Goal: Task Accomplishment & Management: Manage account settings

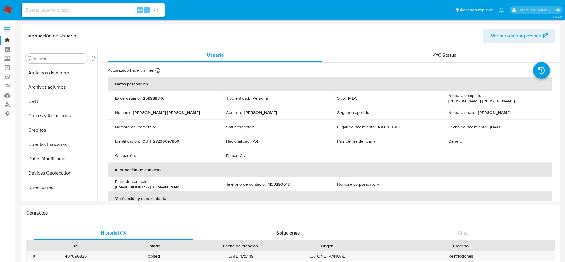
select select "10"
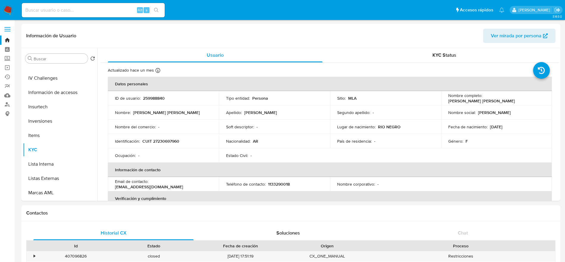
click at [66, 8] on input at bounding box center [93, 10] width 143 height 8
paste input "VqAK9n5gQU6QVnAS8mQxjm2R"
type input "VqAK9n5gQU6QVnAS8mQxjm2R"
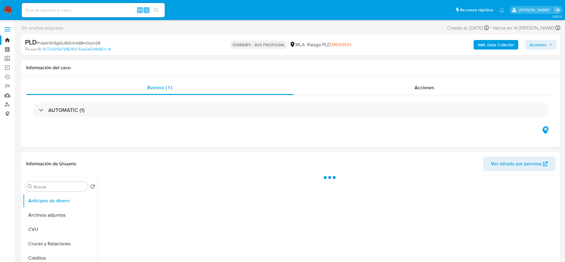
select select "10"
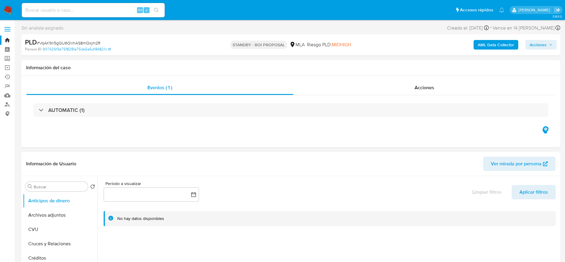
click at [49, 40] on span "# VqAK9n5gQU6QVnAS8mQxjm2R" at bounding box center [68, 43] width 63 height 6
copy span "VqAK9n5gQU6QVnAS8mQxjm2R"
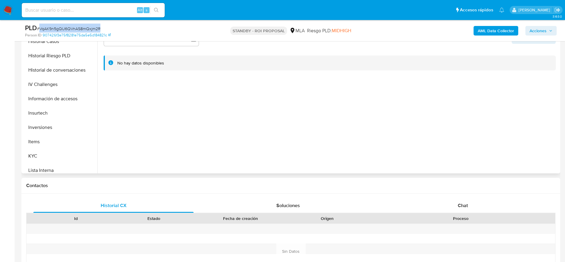
scroll to position [268, 0]
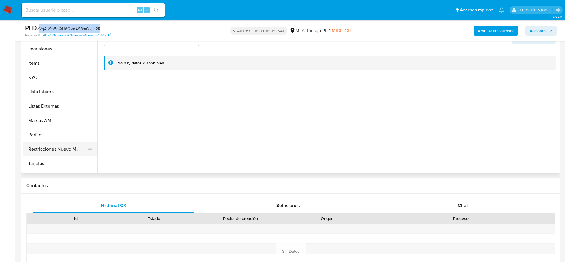
click at [50, 146] on button "Restricciones Nuevo Mundo" at bounding box center [58, 149] width 70 height 14
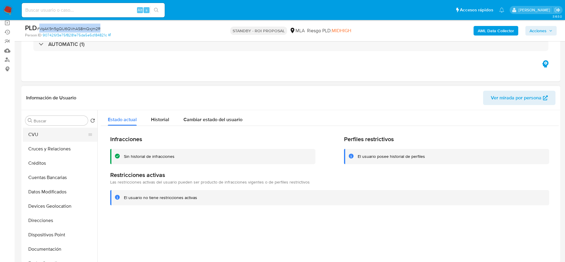
scroll to position [0, 0]
drag, startPoint x: 50, startPoint y: 152, endPoint x: 299, endPoint y: 153, distance: 249.5
click at [50, 152] on button "Archivos adjuntos" at bounding box center [60, 149] width 75 height 14
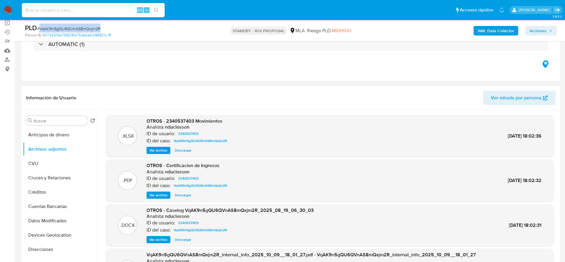
scroll to position [45, 0]
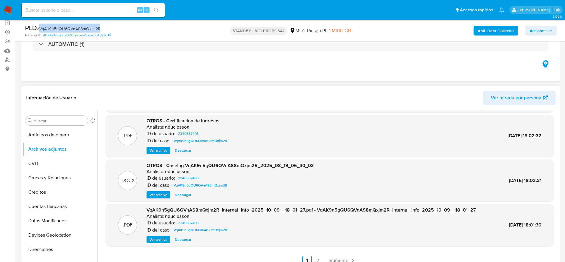
click at [161, 192] on span "Ver archivo" at bounding box center [159, 195] width 18 height 6
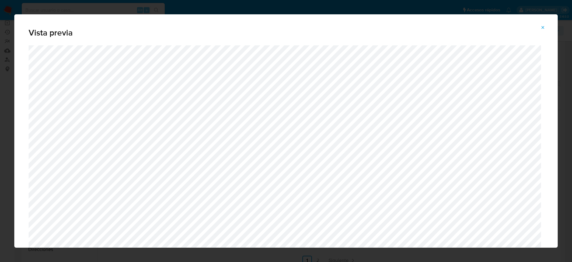
click at [542, 26] on icon "Attachment preview" at bounding box center [543, 27] width 5 height 5
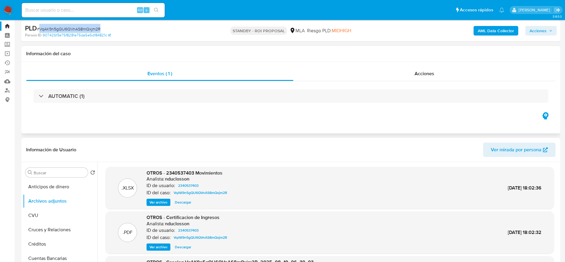
scroll to position [0, 0]
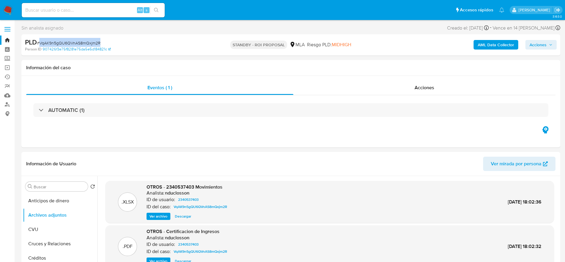
click at [145, 43] on div "PLD # VqAK9n5gQU6QVnAS8mQxjm2R" at bounding box center [112, 42] width 175 height 9
click at [71, 41] on span "# VqAK9n5gQU6QVnAS8mQxjm2R" at bounding box center [68, 43] width 63 height 6
copy span "VqAK9n5gQU6QVnAS8mQxjm2R"
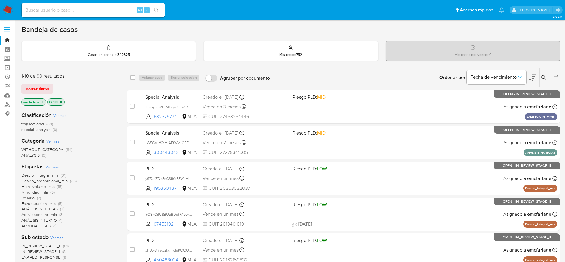
click at [39, 92] on span "Borrar filtros" at bounding box center [38, 89] width 24 height 8
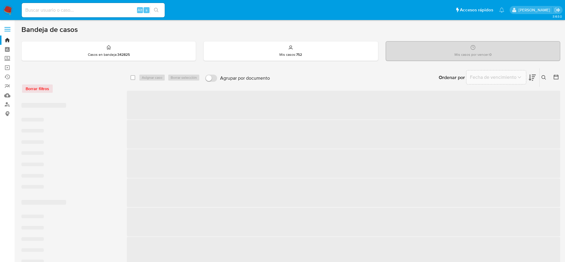
drag, startPoint x: 543, startPoint y: 76, endPoint x: 527, endPoint y: 83, distance: 18.0
click at [543, 76] on icon at bounding box center [544, 77] width 5 height 5
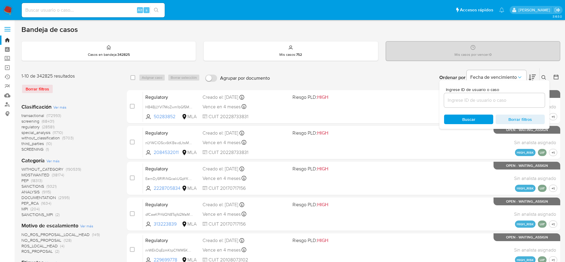
click at [473, 101] on input at bounding box center [494, 100] width 101 height 8
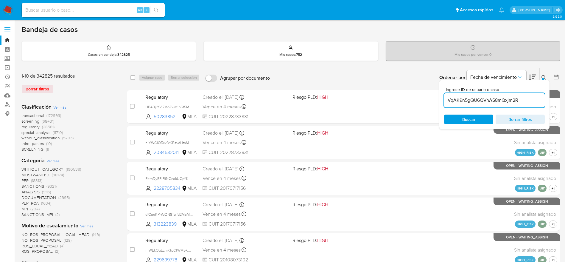
type input "VqAK9n5gQU6QVnAS8mQxjm2R"
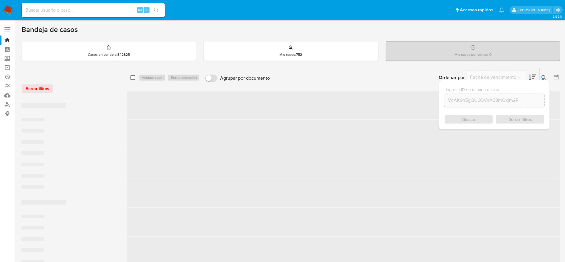
click at [132, 76] on input "checkbox" at bounding box center [133, 77] width 5 height 5
checkbox input "false"
click at [152, 75] on span "Asignar 10 casos" at bounding box center [155, 78] width 27 height 6
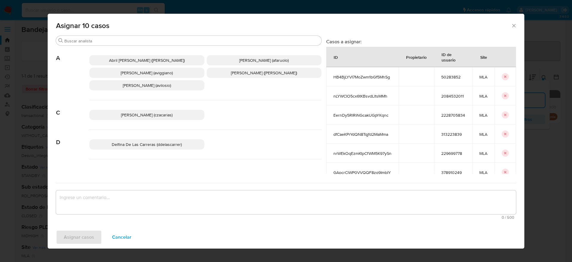
click at [120, 236] on span "Cancelar" at bounding box center [121, 236] width 19 height 13
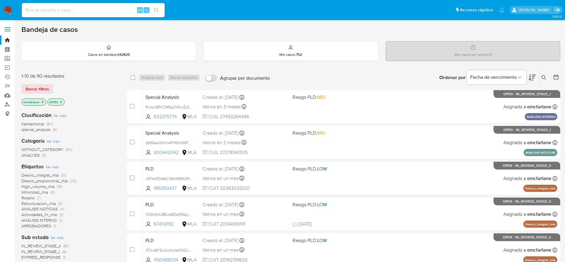
click at [37, 88] on span "Borrar filtros" at bounding box center [38, 89] width 24 height 8
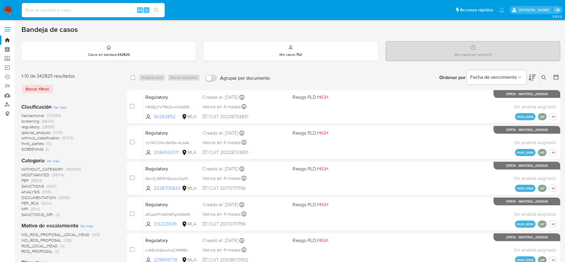
click at [543, 76] on icon at bounding box center [544, 77] width 5 height 5
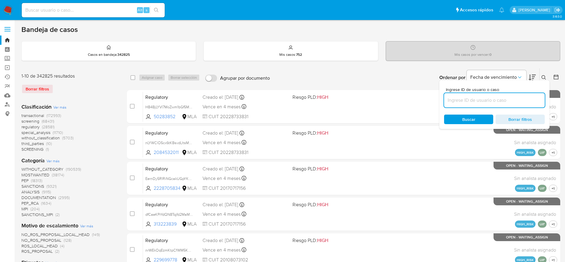
click at [479, 98] on input at bounding box center [494, 100] width 101 height 8
type input "VqAK9n5gQU6QVnAS8mQxjm2R"
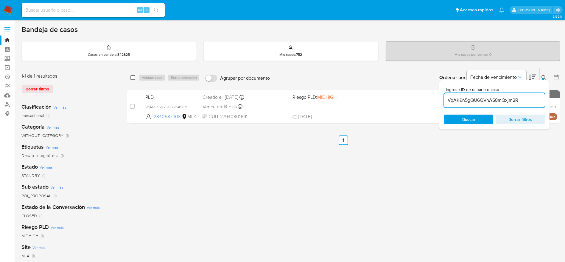
click at [133, 78] on input "checkbox" at bounding box center [133, 77] width 5 height 5
checkbox input "true"
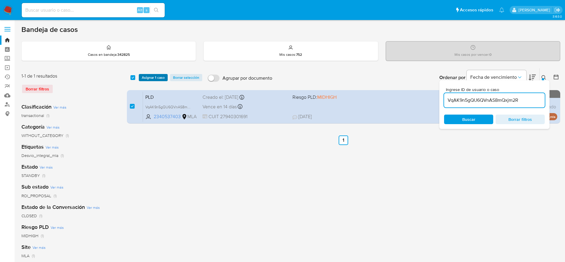
click at [149, 77] on span "Asignar 1 caso" at bounding box center [153, 78] width 23 height 6
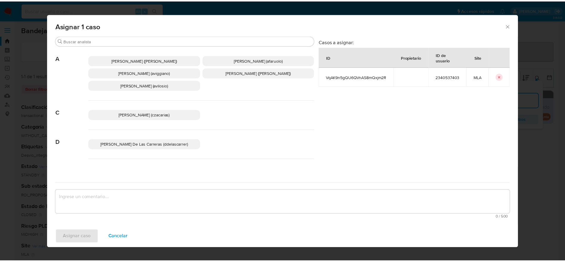
scroll to position [45, 0]
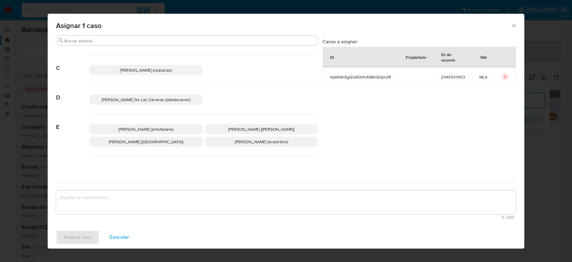
drag, startPoint x: 149, startPoint y: 125, endPoint x: 142, endPoint y: 137, distance: 14.0
click at [149, 125] on p "Elaine Mc Farlane (emcfarlane)" at bounding box center [145, 129] width 113 height 10
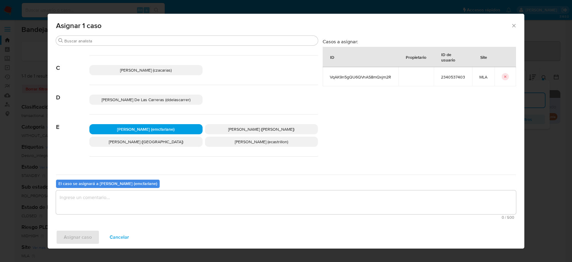
click at [85, 212] on textarea "assign-modal" at bounding box center [286, 202] width 460 height 24
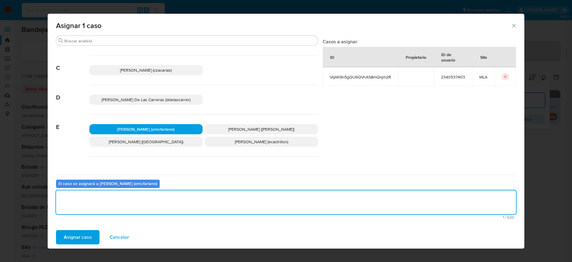
click at [78, 238] on span "Asignar caso" at bounding box center [78, 236] width 28 height 13
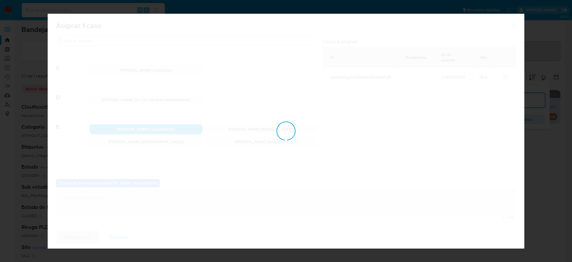
checkbox input "false"
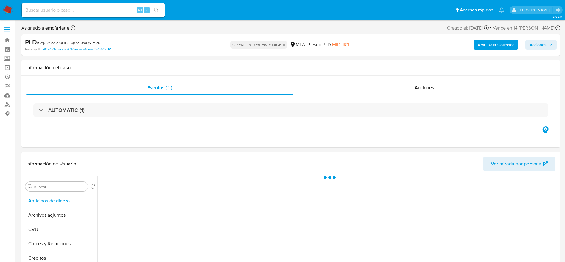
click at [545, 38] on div "AML Data Collector Acciones" at bounding box center [469, 45] width 176 height 14
select select "10"
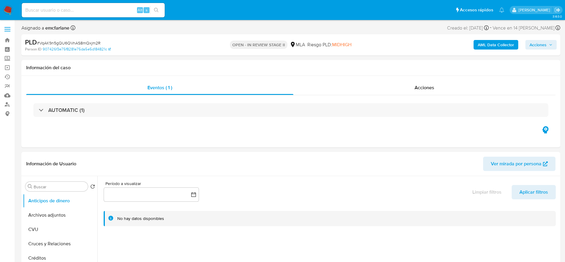
click at [543, 44] on span "Acciones" at bounding box center [538, 45] width 17 height 10
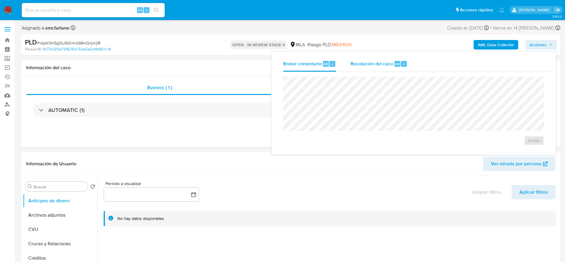
click at [390, 68] on div "Resolución del caso Alt r" at bounding box center [379, 63] width 57 height 15
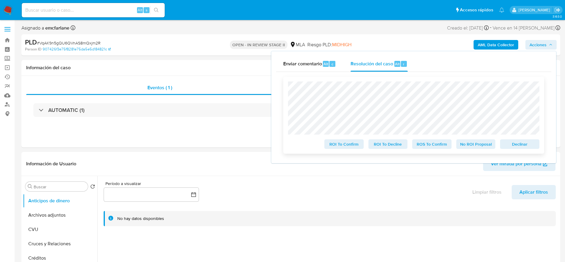
click at [525, 143] on span "Declinar" at bounding box center [520, 144] width 31 height 8
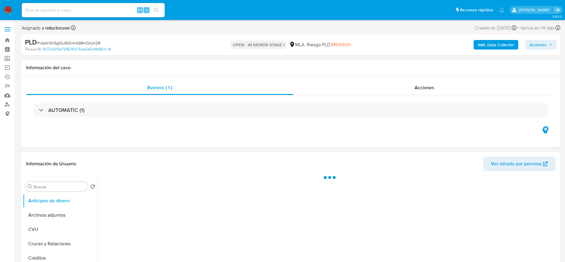
select select "10"
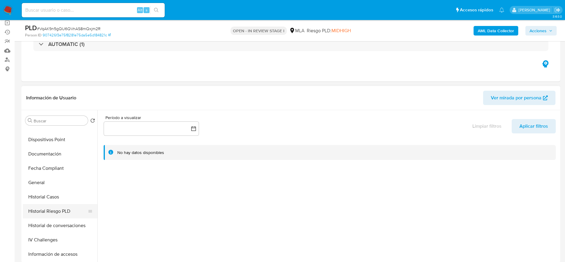
scroll to position [134, 0]
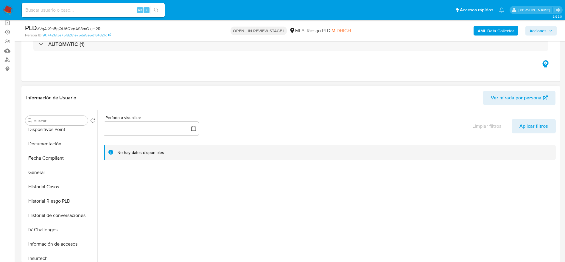
drag, startPoint x: 35, startPoint y: 170, endPoint x: 97, endPoint y: 154, distance: 64.0
click at [35, 170] on button "General" at bounding box center [60, 172] width 75 height 14
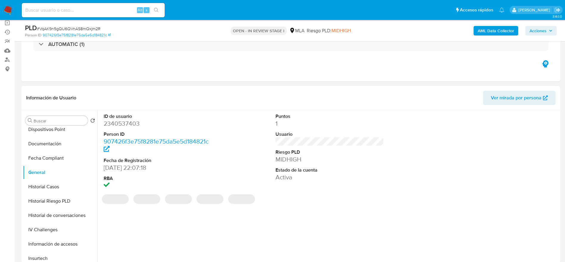
click at [113, 126] on dd "2340537403" at bounding box center [158, 123] width 109 height 8
copy dd "2340537403"
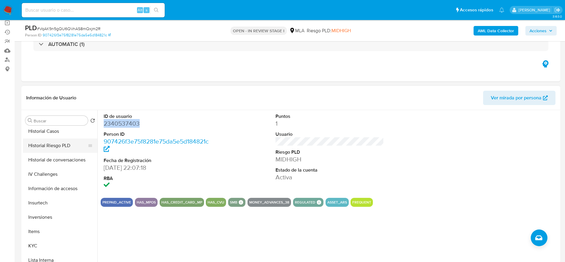
scroll to position [268, 0]
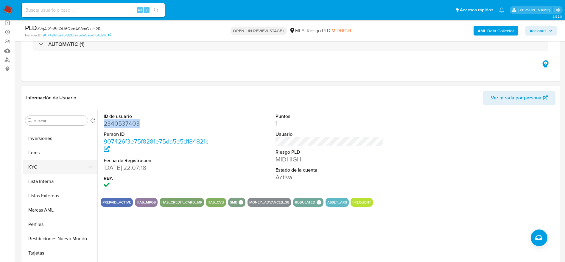
click at [38, 166] on button "KYC" at bounding box center [58, 167] width 70 height 14
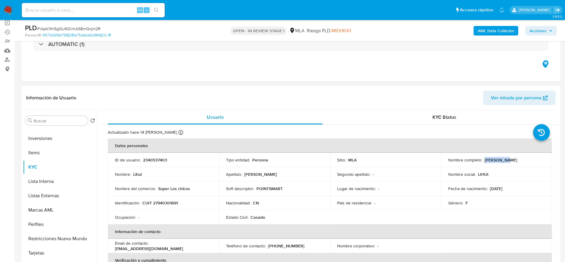
drag, startPoint x: 483, startPoint y: 159, endPoint x: 508, endPoint y: 162, distance: 25.3
click at [508, 162] on div "Nombre completo : [PERSON_NAME]" at bounding box center [497, 159] width 97 height 5
copy p "[PERSON_NAME]"
click at [174, 199] on td "Identificación : CUIT 27940301691" at bounding box center [163, 203] width 111 height 14
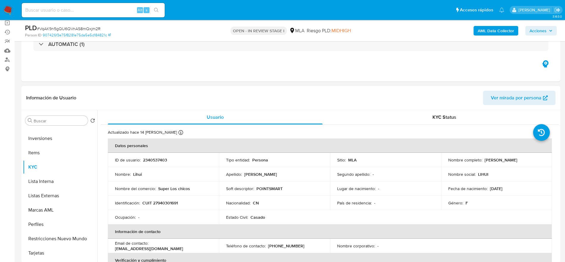
click at [172, 202] on p "CUIT 27940301691" at bounding box center [159, 202] width 35 height 5
click at [176, 207] on td "Identificación : CUIT 27940301691" at bounding box center [163, 203] width 111 height 14
click at [165, 204] on p "CUIT 27940301691" at bounding box center [159, 202] width 35 height 5
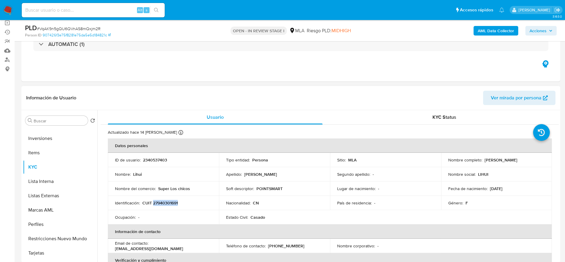
click at [165, 204] on p "CUIT 27940301691" at bounding box center [159, 202] width 35 height 5
copy p "27940301691"
click at [93, 27] on span "# VqAK9n5gQU6QVnAS8mQxjm2R" at bounding box center [68, 29] width 63 height 6
copy span "VqAK9n5gQU6QVnAS8mQxjm2R"
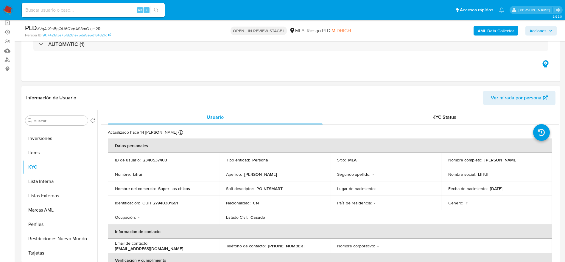
click at [162, 201] on p "CUIT 27940301691" at bounding box center [159, 202] width 35 height 5
copy p "27940301691"
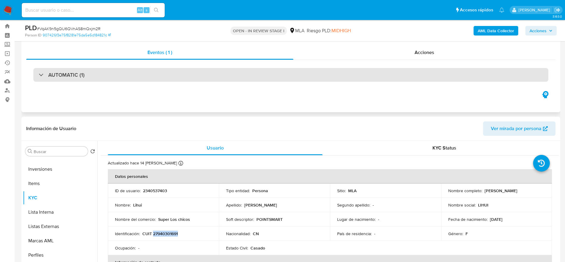
scroll to position [0, 0]
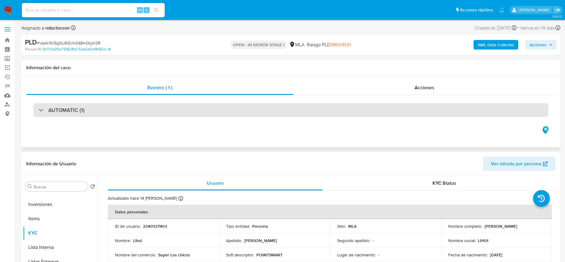
click at [59, 111] on h3 "AUTOMATIC (1)" at bounding box center [66, 110] width 36 height 7
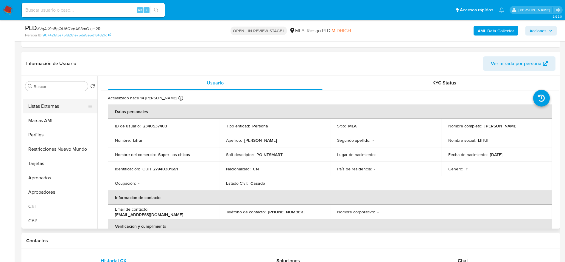
scroll to position [358, 0]
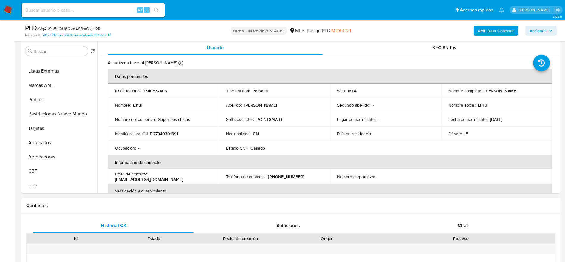
click at [100, 11] on input at bounding box center [93, 10] width 143 height 8
paste input "nzuDEQhcqD3nRNRAY6lC1NG7"
type input "nzuDEQhcqD3nRNRAY6lC1NG7"
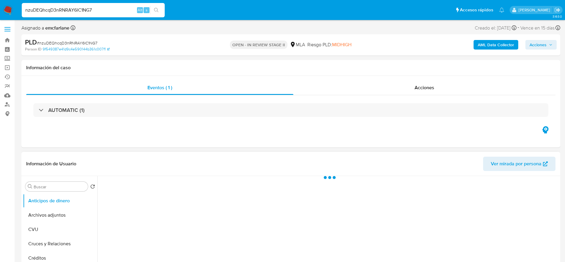
select select "10"
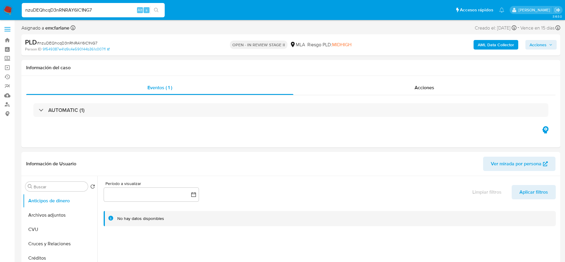
click at [538, 41] on span "Acciones" at bounding box center [538, 45] width 17 height 10
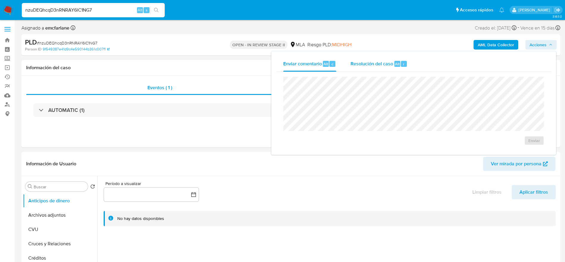
drag, startPoint x: 374, startPoint y: 65, endPoint x: 375, endPoint y: 76, distance: 10.5
click at [374, 66] on span "Resolución del caso" at bounding box center [372, 63] width 43 height 7
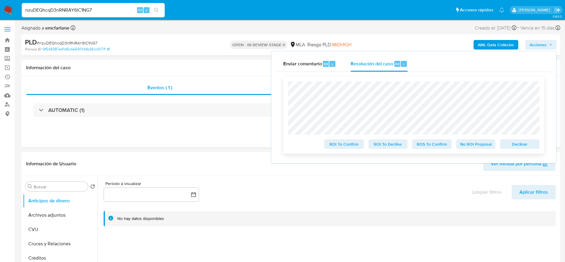
click at [517, 148] on span "Declinar" at bounding box center [520, 144] width 31 height 8
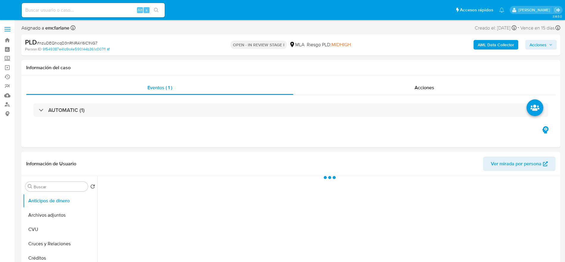
select select "10"
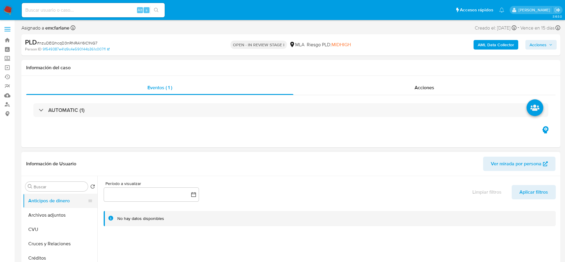
scroll to position [134, 0]
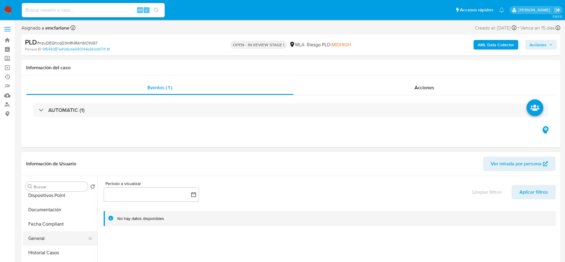
click at [38, 240] on button "General" at bounding box center [58, 238] width 70 height 14
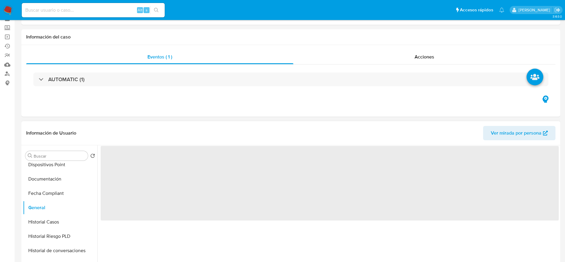
scroll to position [45, 0]
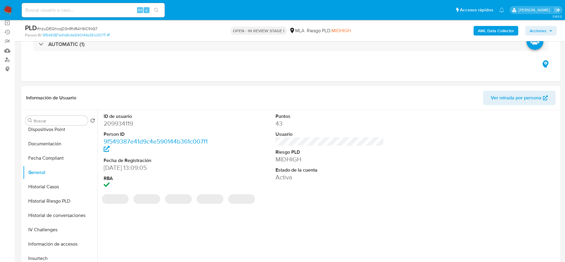
click at [126, 123] on dd "209934119" at bounding box center [158, 123] width 109 height 8
copy dd "209934119"
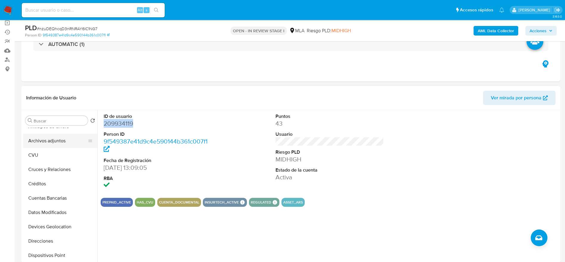
scroll to position [0, 0]
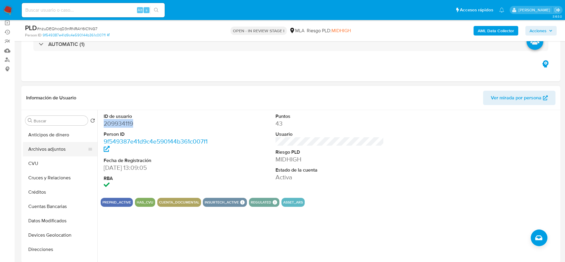
click at [51, 145] on button "Archivos adjuntos" at bounding box center [58, 149] width 70 height 14
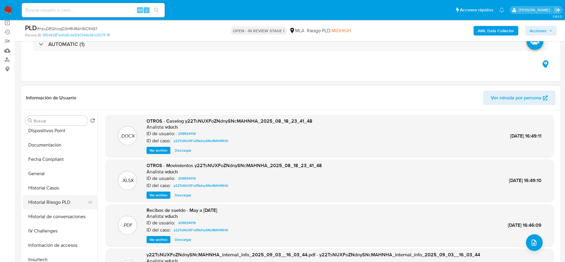
scroll to position [134, 0]
click at [50, 182] on button "Historial Casos" at bounding box center [58, 186] width 70 height 14
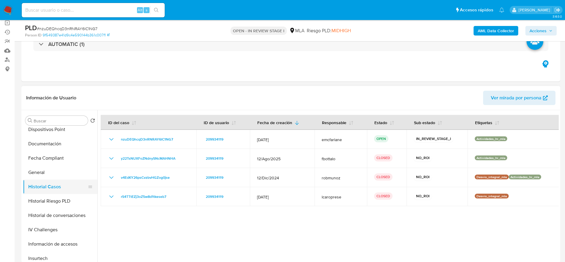
scroll to position [0, 0]
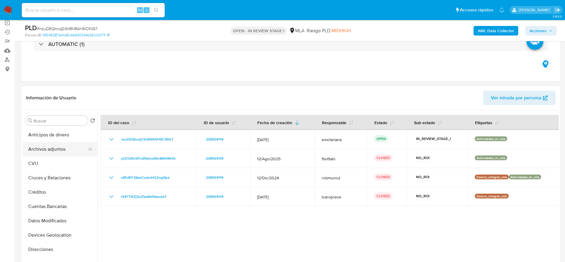
click at [50, 149] on button "Archivos adjuntos" at bounding box center [58, 149] width 70 height 14
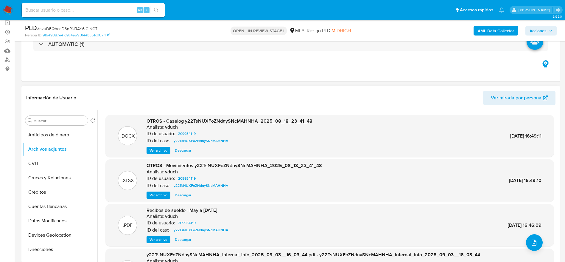
click at [183, 153] on span "Descargar" at bounding box center [183, 150] width 16 height 6
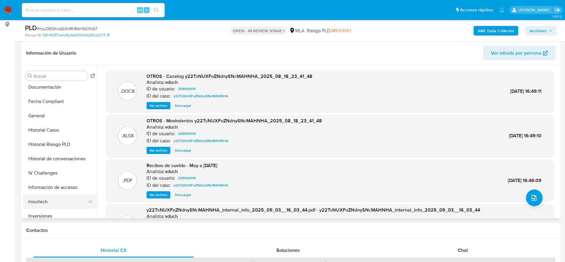
scroll to position [179, 0]
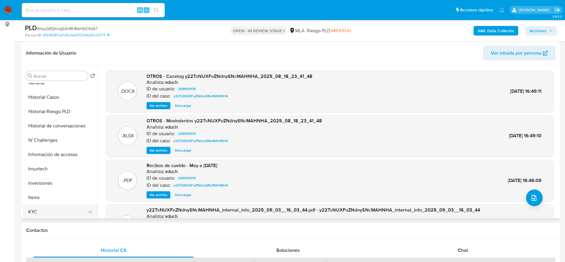
click at [48, 210] on button "KYC" at bounding box center [58, 211] width 70 height 14
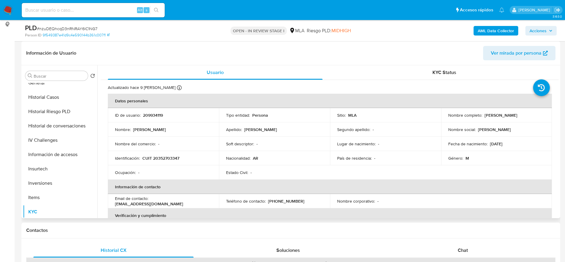
scroll to position [0, 0]
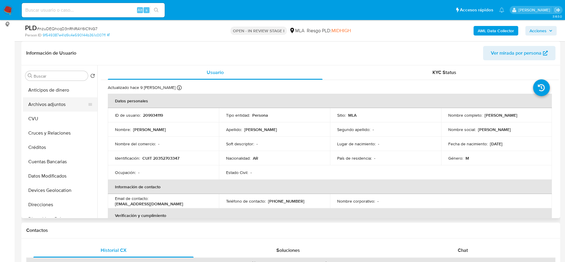
click at [58, 102] on button "Archivos adjuntos" at bounding box center [58, 104] width 70 height 14
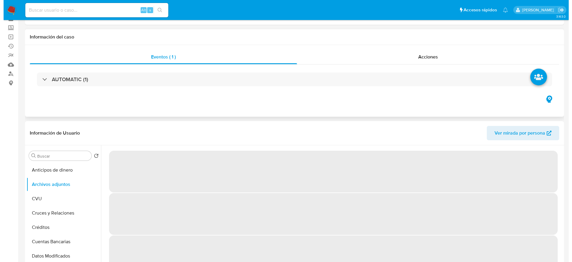
scroll to position [45, 0]
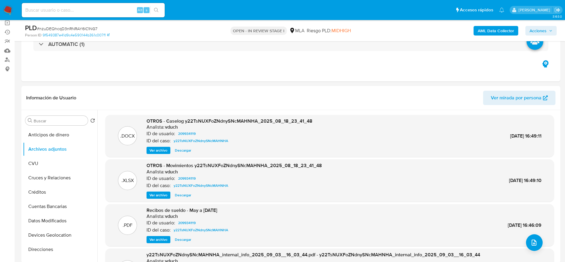
click at [504, 31] on b "AML Data Collector" at bounding box center [496, 31] width 36 height 10
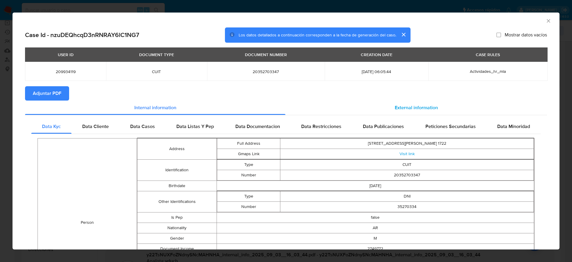
drag, startPoint x: 402, startPoint y: 103, endPoint x: 399, endPoint y: 106, distance: 3.2
click at [402, 104] on span "External information" at bounding box center [416, 107] width 43 height 7
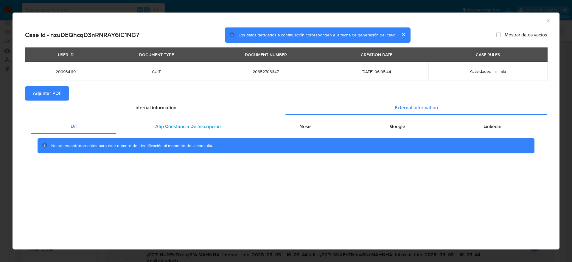
click at [203, 129] on div "Afip Constancia De Inscripción" at bounding box center [188, 126] width 144 height 14
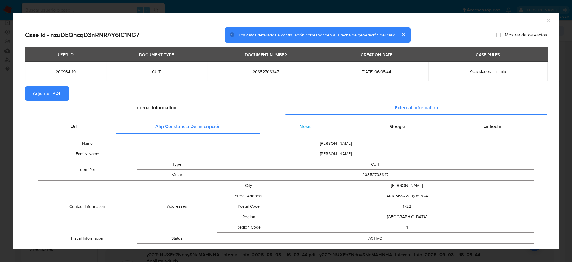
drag, startPoint x: 298, startPoint y: 127, endPoint x: 303, endPoint y: 128, distance: 4.9
click at [300, 127] on span "Nosis" at bounding box center [306, 126] width 12 height 7
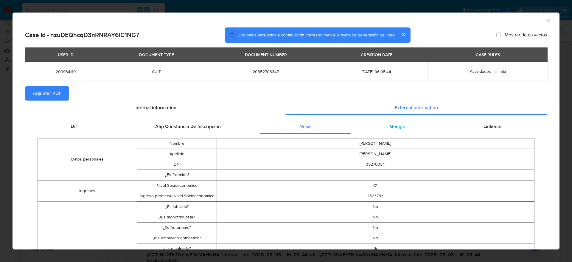
click at [392, 128] on span "Google" at bounding box center [397, 126] width 15 height 7
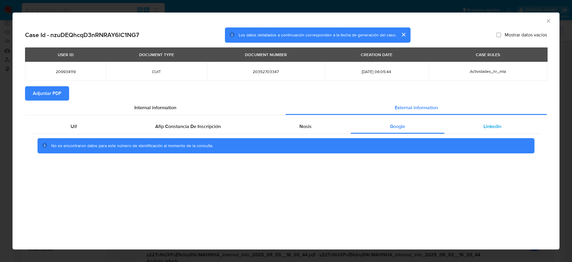
click at [480, 127] on div "Linkedin" at bounding box center [493, 126] width 96 height 14
click at [46, 93] on span "Adjuntar PDF" at bounding box center [47, 93] width 29 height 13
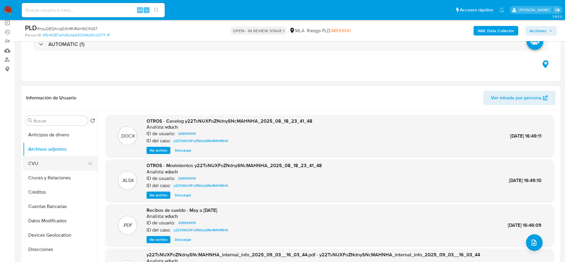
click at [36, 163] on button "CVU" at bounding box center [58, 163] width 70 height 14
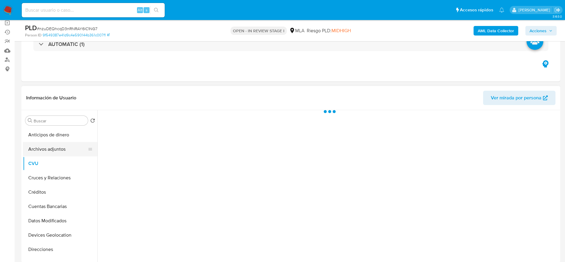
click at [42, 145] on button "Archivos adjuntos" at bounding box center [58, 149] width 70 height 14
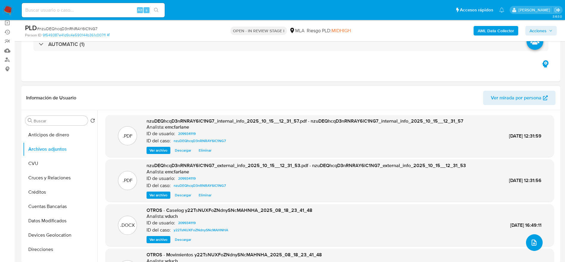
click at [528, 238] on button "upload-file" at bounding box center [534, 242] width 17 height 17
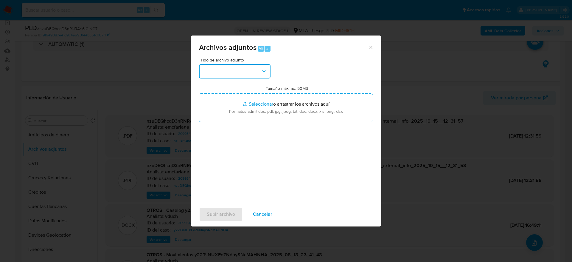
click at [252, 72] on button "button" at bounding box center [235, 71] width 72 height 14
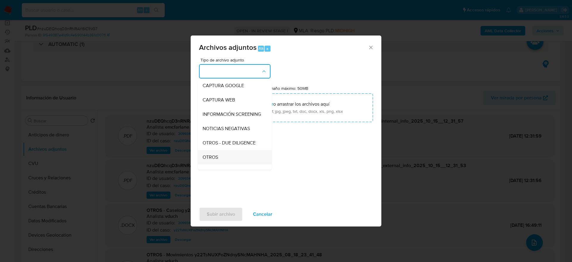
click at [213, 160] on span "OTROS" at bounding box center [210, 157] width 15 height 6
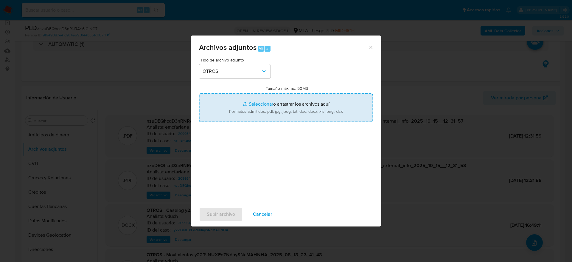
click at [276, 103] on input "Tamaño máximo: 50MB Seleccionar archivos" at bounding box center [286, 107] width 174 height 29
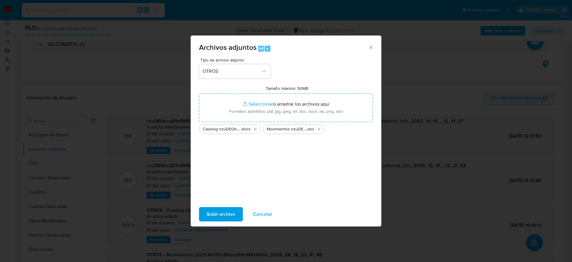
click at [259, 215] on span "Cancelar" at bounding box center [262, 213] width 19 height 13
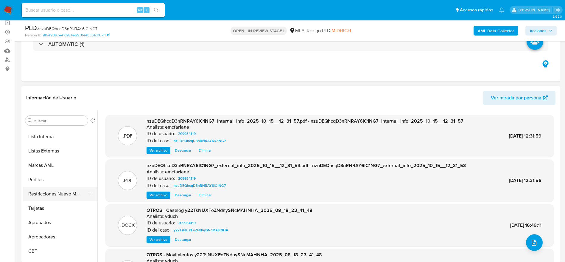
click at [58, 197] on button "Restricciones Nuevo Mundo" at bounding box center [58, 194] width 70 height 14
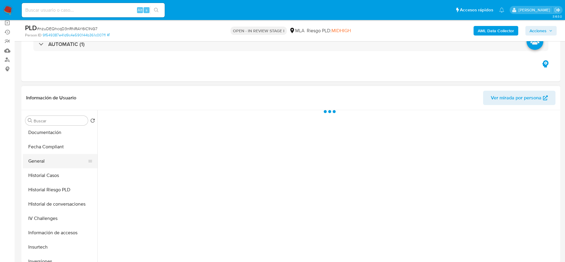
scroll to position [145, 0]
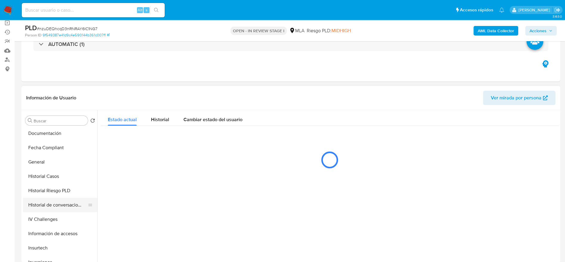
click at [58, 204] on button "Historial de conversaciones" at bounding box center [58, 205] width 70 height 14
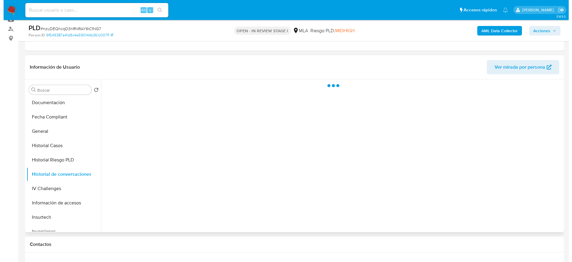
scroll to position [89, 0]
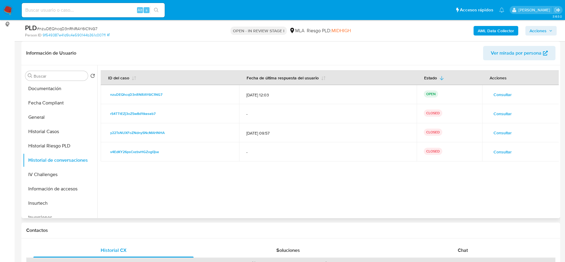
click at [499, 94] on span "Consultar" at bounding box center [503, 94] width 18 height 8
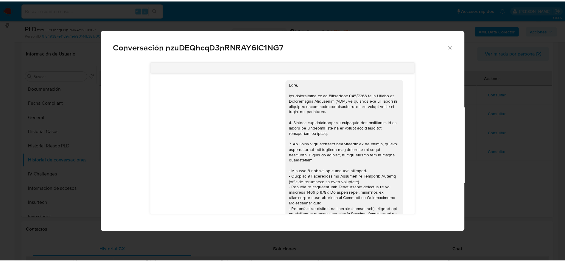
scroll to position [293, 0]
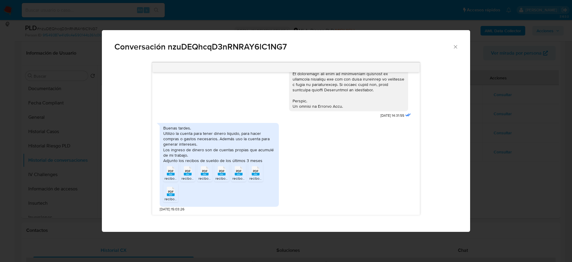
click at [177, 176] on div "PDF PDF" at bounding box center [171, 170] width 13 height 12
click at [185, 174] on rect "Comunicación" at bounding box center [188, 174] width 8 height 3
click at [201, 168] on icon "Comunicación" at bounding box center [205, 170] width 8 height 9
drag, startPoint x: 220, startPoint y: 169, endPoint x: 240, endPoint y: 167, distance: 20.3
click at [220, 169] on span "PDF" at bounding box center [222, 171] width 6 height 4
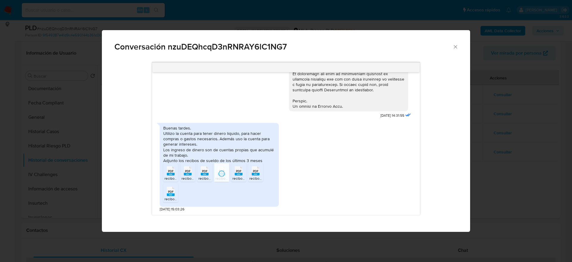
click at [241, 166] on icon "PDF" at bounding box center [239, 170] width 8 height 10
click at [257, 171] on span "PDF" at bounding box center [256, 171] width 6 height 4
click at [173, 196] on span "recibo_20352703347_23856.pdf" at bounding box center [191, 198] width 53 height 5
click at [458, 48] on icon "Cerrar" at bounding box center [456, 47] width 6 height 6
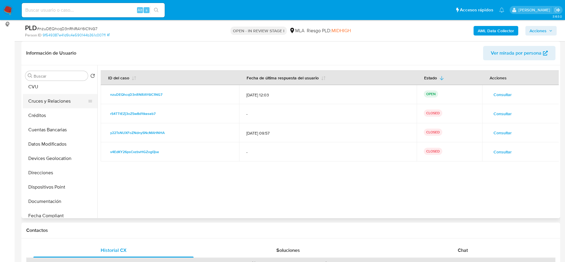
scroll to position [0, 0]
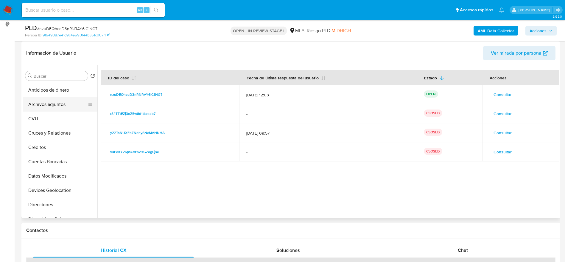
click at [63, 110] on button "Archivos adjuntos" at bounding box center [58, 104] width 70 height 14
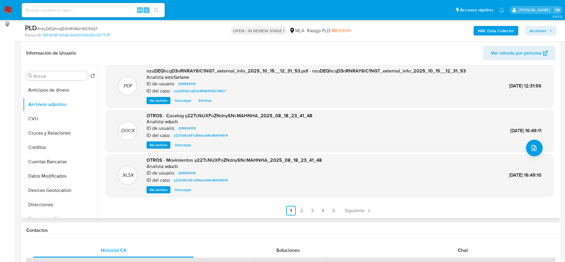
scroll to position [50, 0]
click at [362, 208] on span "Siguiente" at bounding box center [355, 210] width 20 height 5
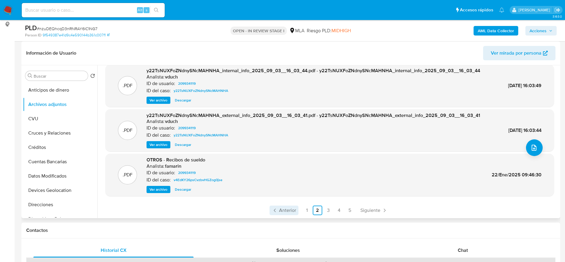
click at [290, 209] on span "Anterior" at bounding box center [287, 210] width 17 height 5
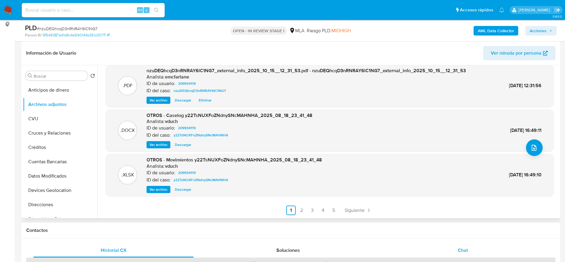
click at [466, 250] on span "Chat" at bounding box center [463, 250] width 10 height 7
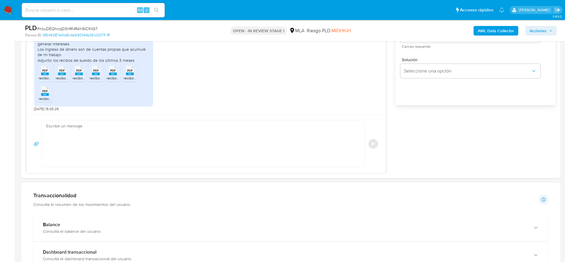
scroll to position [402, 0]
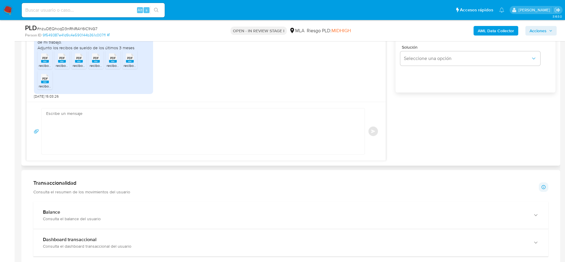
click at [137, 131] on textarea at bounding box center [201, 131] width 311 height 46
paste textarea "Hola, ¡Muchas gracias por tu respuesta! Confirmamos la recepción de la document…"
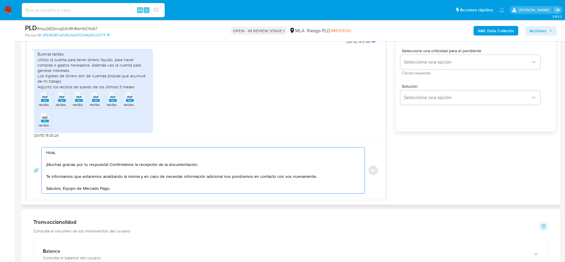
scroll to position [268, 0]
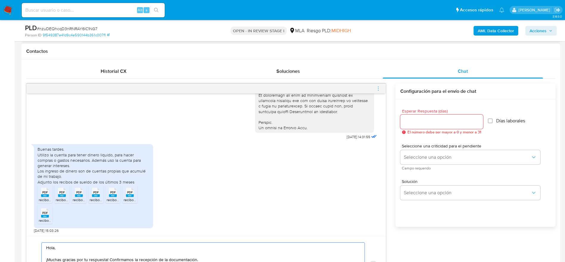
type textarea "Hola, ¡Muchas gracias por tu respuesta! Confirmamos la recepción de la document…"
click at [416, 123] on input "Esperar Respuesta (días)" at bounding box center [442, 122] width 83 height 8
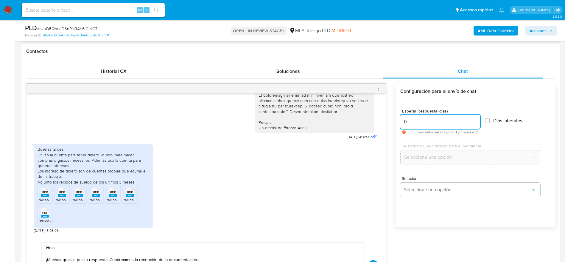
scroll to position [313, 0]
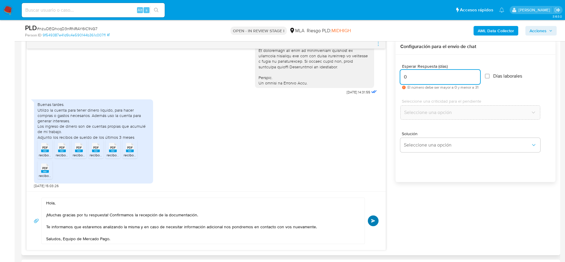
type input "0"
click at [372, 218] on button "Enviar" at bounding box center [373, 220] width 11 height 11
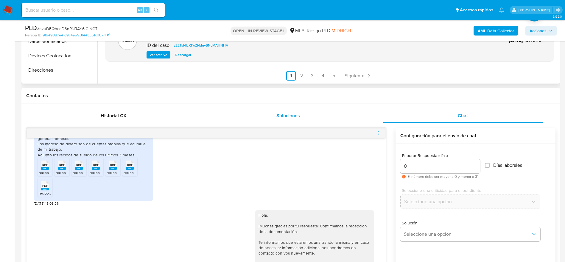
scroll to position [224, 0]
click at [376, 132] on icon "menu-action" at bounding box center [378, 133] width 5 height 5
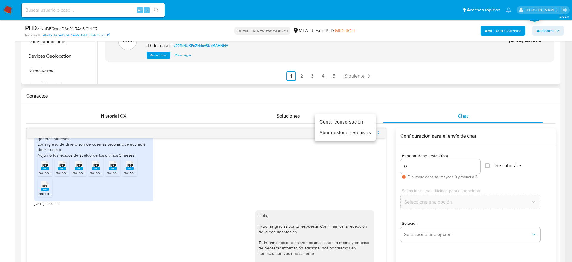
click at [343, 117] on li "Cerrar conversación" at bounding box center [345, 122] width 61 height 11
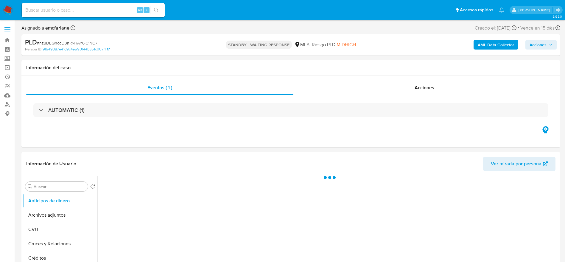
select select "10"
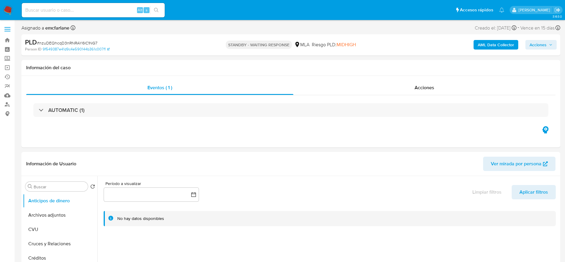
click at [62, 41] on span "# nzuDEQhcqD3nRNRAY6lC1NG7" at bounding box center [67, 43] width 61 height 6
copy span "nzuDEQhcqD3nRNRAY6lC1NG7"
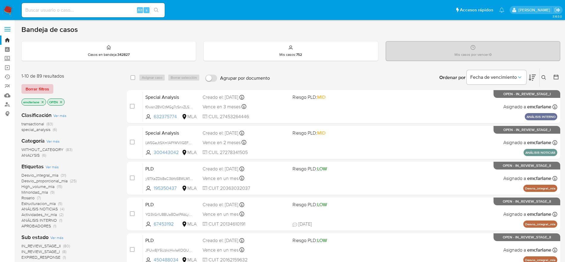
click at [42, 88] on span "Borrar filtros" at bounding box center [38, 89] width 24 height 8
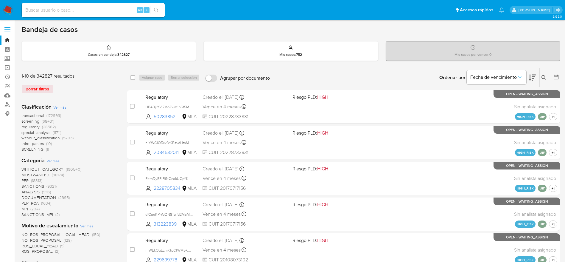
click at [546, 76] on icon at bounding box center [544, 77] width 5 height 5
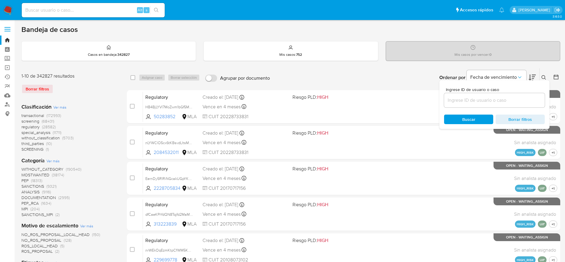
click at [500, 99] on input at bounding box center [494, 100] width 101 height 8
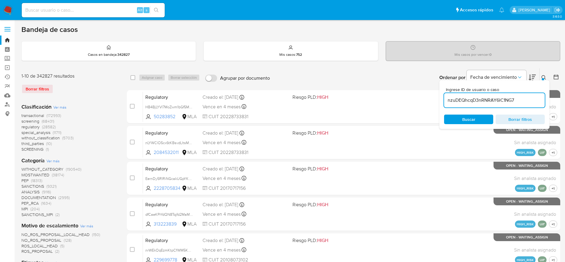
type input "nzuDEQhcqD3nRNRAY6lC1NG7"
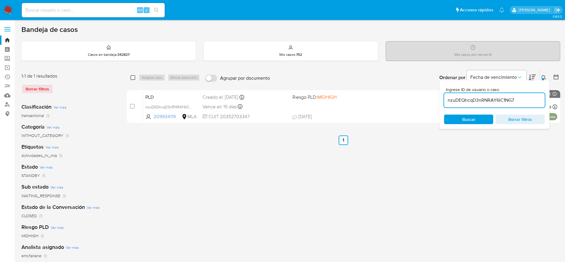
click at [134, 76] on input "checkbox" at bounding box center [133, 77] width 5 height 5
checkbox input "true"
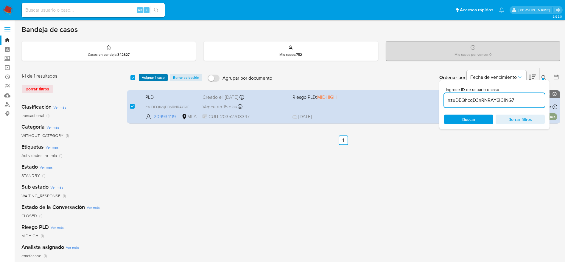
click at [147, 78] on span "Asignar 1 caso" at bounding box center [153, 78] width 23 height 6
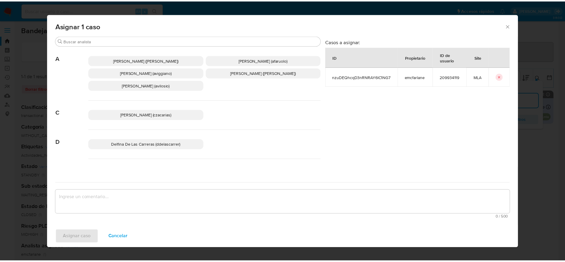
scroll to position [45, 0]
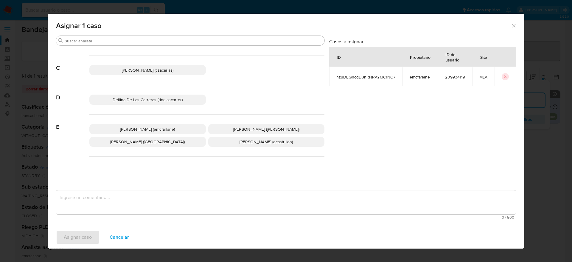
click at [167, 128] on span "Elaine Mc Farlane (emcfarlane)" at bounding box center [147, 129] width 55 height 6
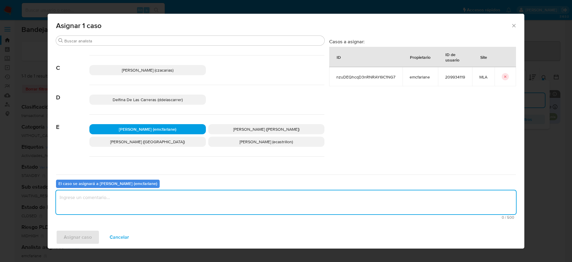
click at [120, 198] on textarea "assign-modal" at bounding box center [286, 202] width 460 height 24
click at [87, 238] on span "Asignar caso" at bounding box center [78, 236] width 28 height 13
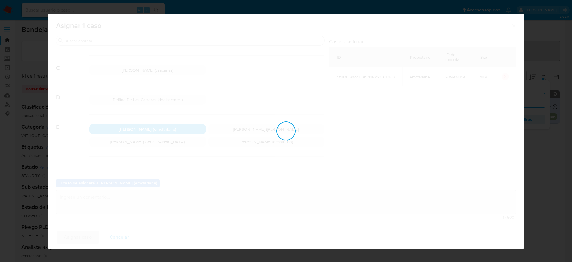
checkbox input "false"
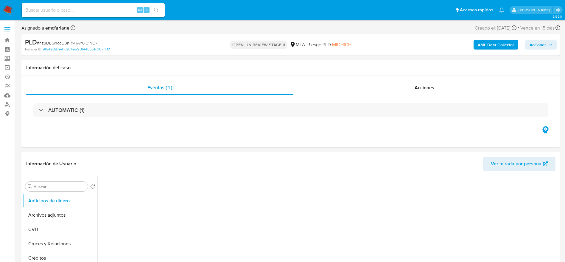
click at [537, 45] on span "Acciones" at bounding box center [538, 45] width 17 height 10
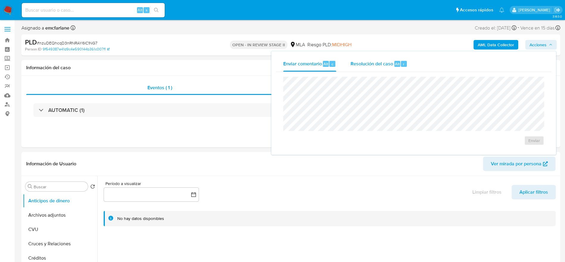
click at [383, 66] on span "Resolución del caso" at bounding box center [372, 63] width 43 height 7
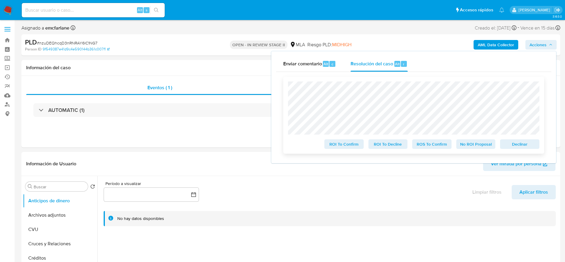
click at [516, 145] on span "Declinar" at bounding box center [520, 144] width 31 height 8
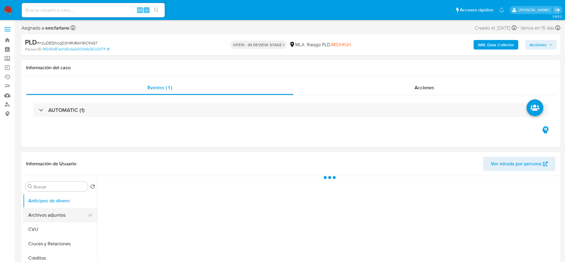
select select "10"
click at [42, 214] on button "Archivos adjuntos" at bounding box center [58, 215] width 70 height 14
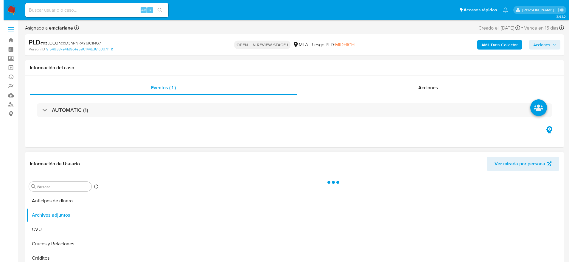
scroll to position [89, 0]
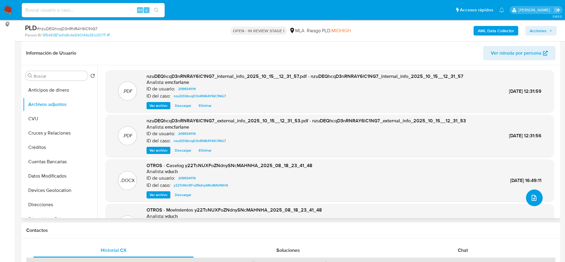
click at [532, 197] on icon "upload-file" at bounding box center [534, 197] width 7 height 7
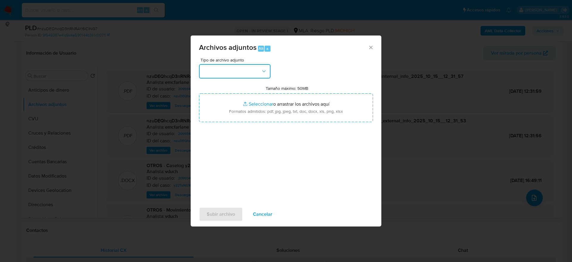
click at [247, 69] on button "button" at bounding box center [235, 71] width 72 height 14
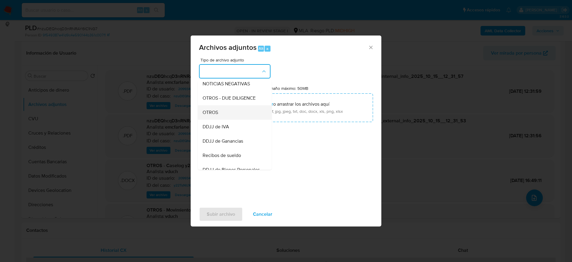
click at [214, 115] on span "OTROS" at bounding box center [210, 112] width 15 height 6
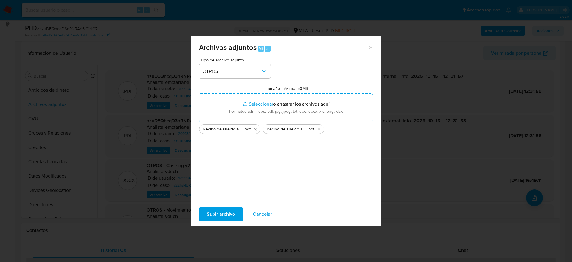
click at [215, 214] on span "Subir archivo" at bounding box center [221, 213] width 28 height 13
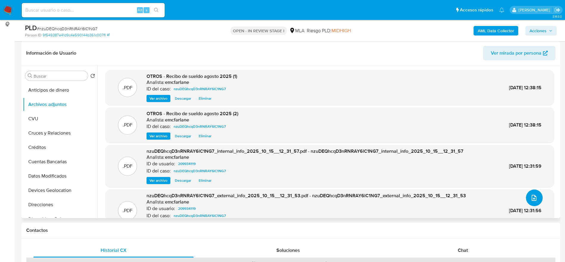
click at [532, 198] on icon "upload-file" at bounding box center [534, 198] width 5 height 6
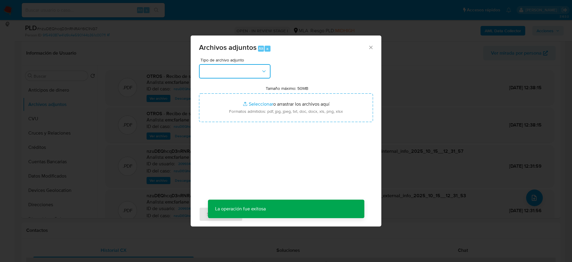
click at [244, 78] on button "button" at bounding box center [235, 71] width 72 height 14
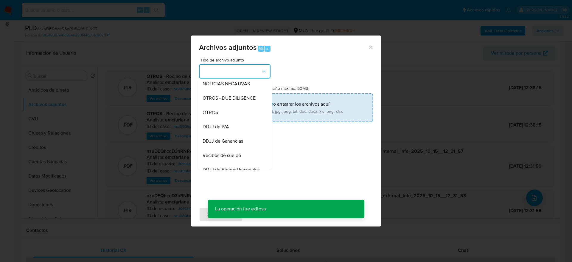
click at [225, 117] on div "OTROS" at bounding box center [233, 112] width 61 height 14
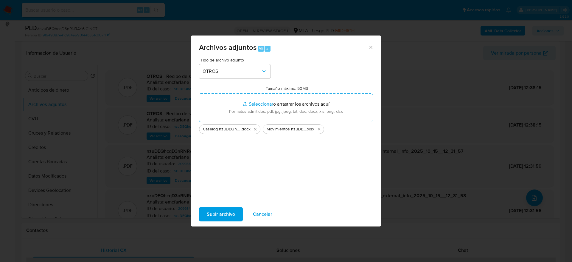
click at [216, 215] on span "Subir archivo" at bounding box center [221, 213] width 28 height 13
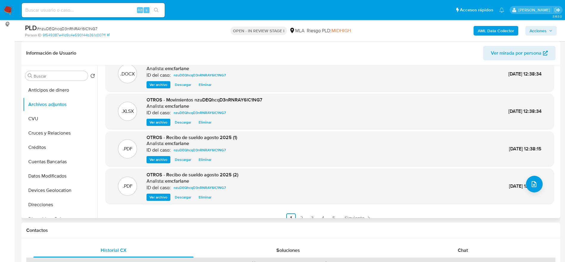
scroll to position [21, 0]
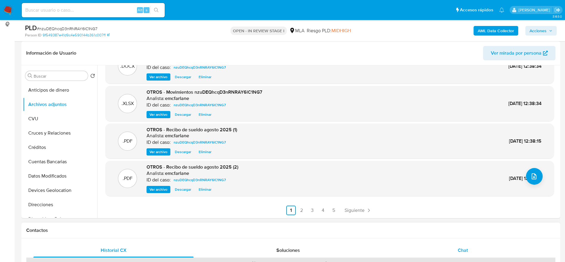
click at [457, 255] on div "Chat" at bounding box center [463, 250] width 160 height 14
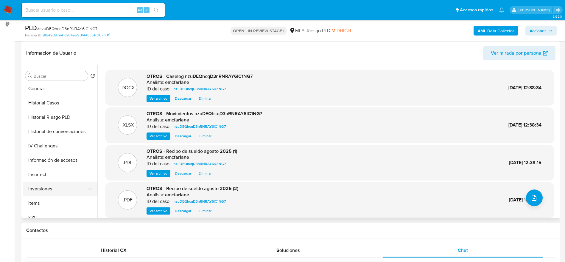
scroll to position [179, 0]
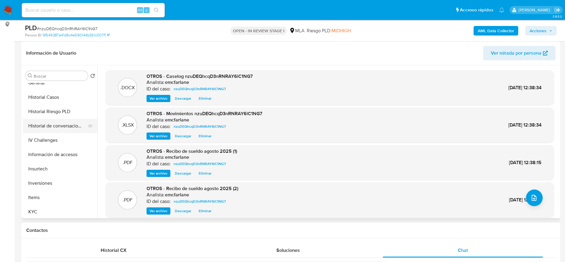
click at [60, 124] on button "Historial de conversaciones" at bounding box center [58, 126] width 70 height 14
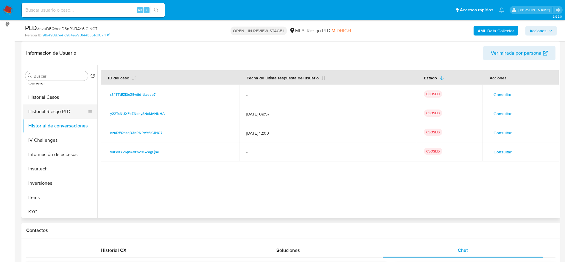
scroll to position [0, 0]
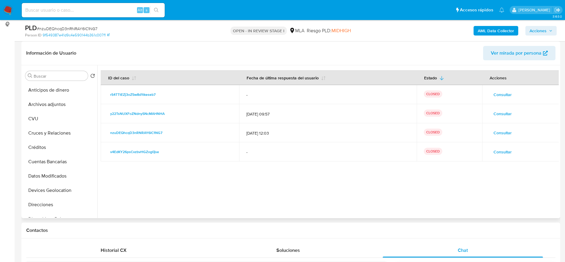
drag, startPoint x: 60, startPoint y: 106, endPoint x: 104, endPoint y: 105, distance: 44.4
click at [60, 106] on button "Archivos adjuntos" at bounding box center [60, 104] width 75 height 14
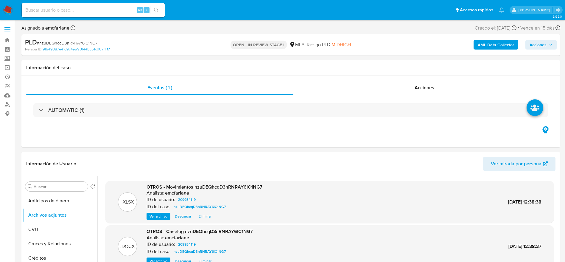
click at [545, 41] on span "Acciones" at bounding box center [538, 45] width 17 height 10
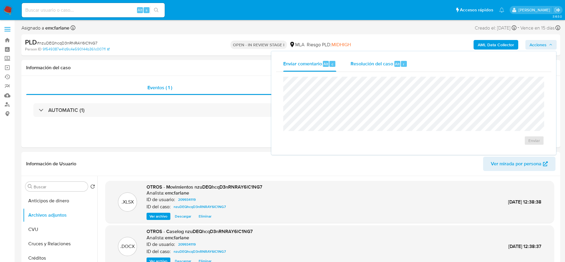
drag, startPoint x: 389, startPoint y: 66, endPoint x: 387, endPoint y: 73, distance: 8.0
click at [389, 66] on span "Resolución del caso" at bounding box center [372, 63] width 43 height 7
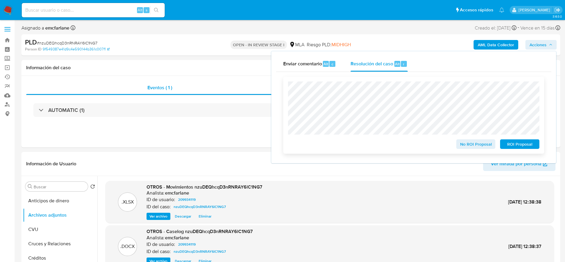
click at [486, 148] on span "No ROI Proposal" at bounding box center [476, 144] width 31 height 8
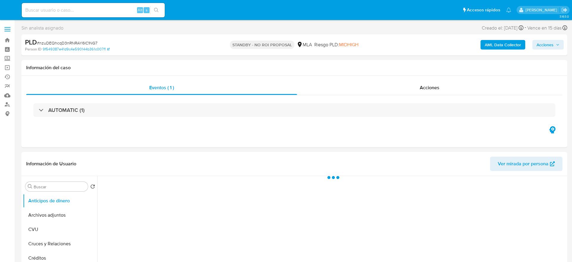
select select "10"
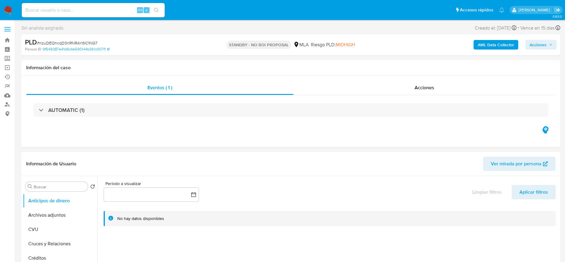
click at [94, 9] on input at bounding box center [93, 10] width 143 height 8
paste input "rRDvtgx2Bl5dJ3TEieThAA6V"
type input "rRDvtgx2Bl5dJ3TEieThAA6V"
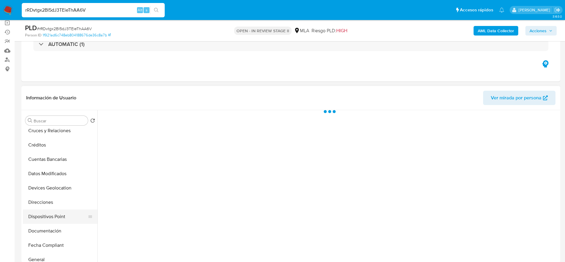
scroll to position [89, 0]
select select "10"
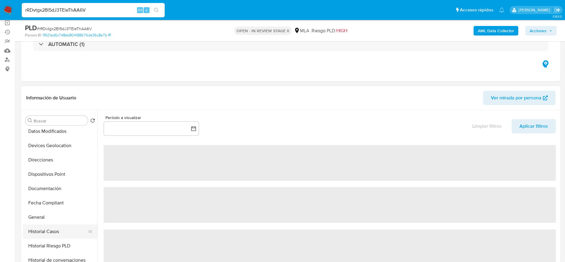
click at [50, 231] on button "Historial Casos" at bounding box center [58, 231] width 70 height 14
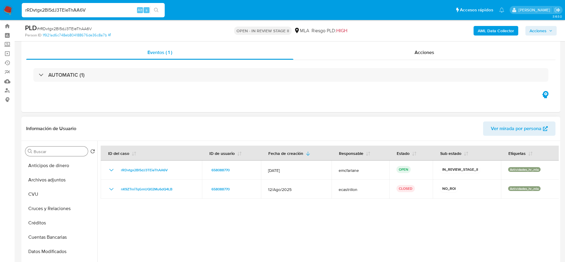
scroll to position [0, 0]
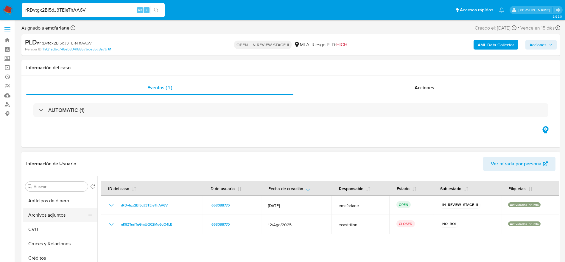
click at [56, 213] on button "Archivos adjuntos" at bounding box center [58, 215] width 70 height 14
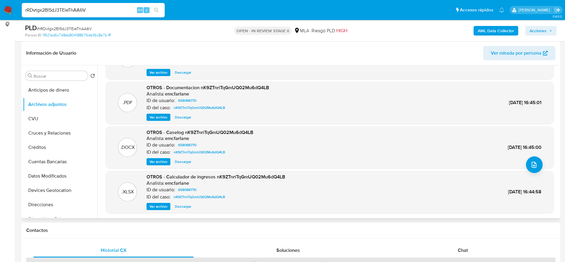
scroll to position [45, 0]
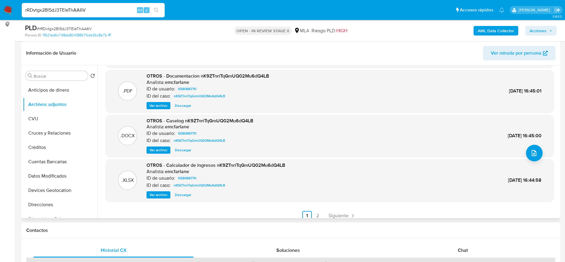
click at [192, 194] on button "Descargar" at bounding box center [183, 194] width 22 height 7
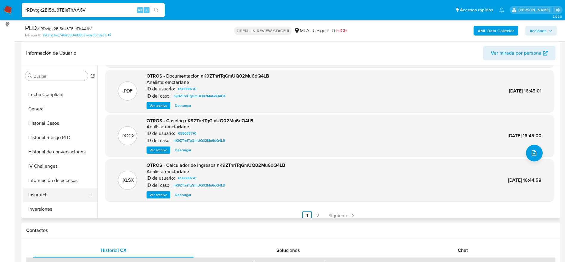
scroll to position [179, 0]
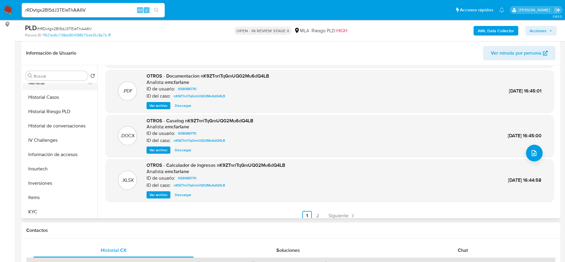
click at [35, 85] on button "General" at bounding box center [58, 83] width 70 height 14
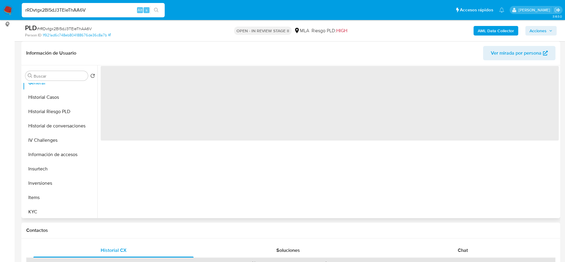
scroll to position [0, 0]
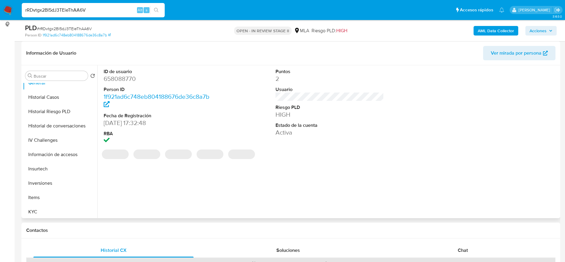
click at [117, 79] on dd "658088770" at bounding box center [158, 79] width 109 height 8
copy dd "658088770"
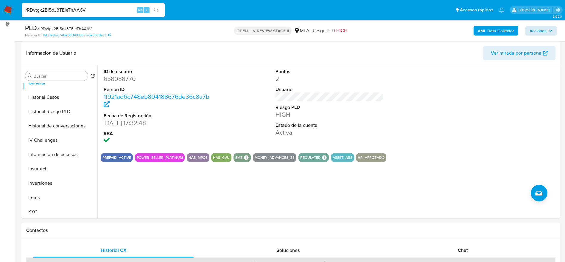
click at [540, 25] on div "AML Data Collector Acciones" at bounding box center [469, 31] width 176 height 14
click at [555, 24] on div "AML Data Collector Acciones" at bounding box center [469, 31] width 176 height 14
click at [552, 29] on icon "button" at bounding box center [551, 31] width 4 height 4
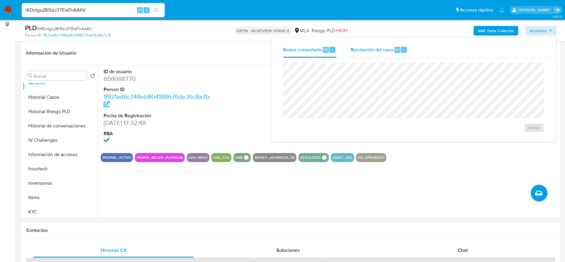
click at [403, 52] on span "r" at bounding box center [403, 50] width 1 height 6
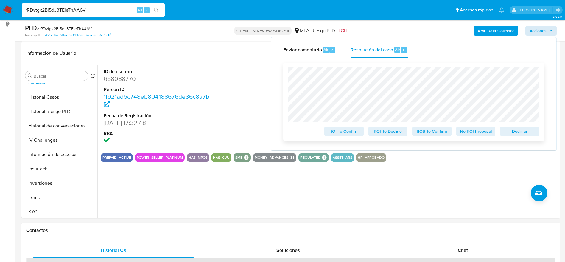
click at [523, 129] on span "Declinar" at bounding box center [520, 131] width 31 height 8
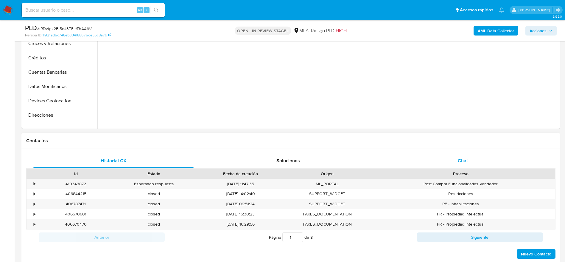
click at [474, 161] on div "Chat" at bounding box center [463, 161] width 160 height 14
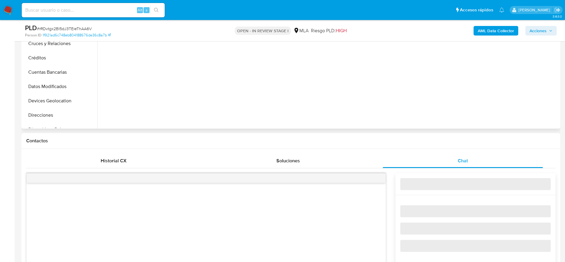
select select "10"
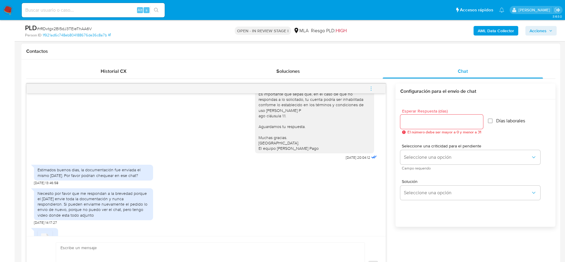
scroll to position [134, 0]
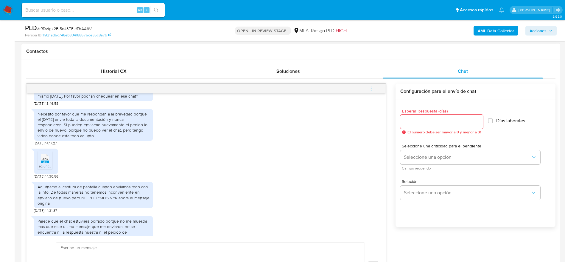
click at [42, 163] on rect at bounding box center [45, 161] width 8 height 3
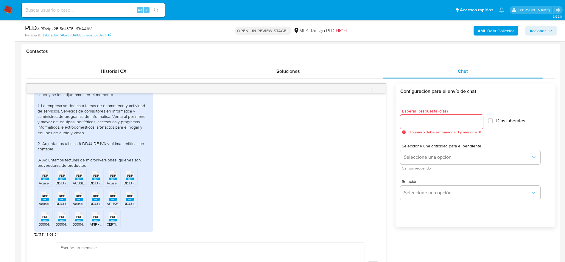
scroll to position [313, 0]
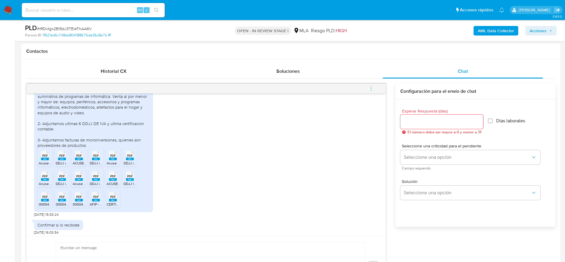
click at [44, 157] on span "PDF" at bounding box center [45, 156] width 6 height 4
click at [61, 160] on rect at bounding box center [62, 158] width 8 height 3
drag, startPoint x: 81, startPoint y: 173, endPoint x: 102, endPoint y: 173, distance: 20.9
click at [81, 157] on span "PDF" at bounding box center [79, 156] width 6 height 4
click at [97, 157] on span "PDF" at bounding box center [96, 156] width 6 height 4
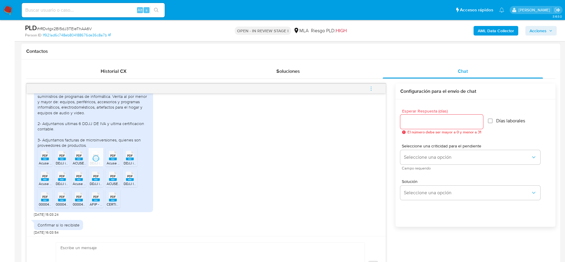
click at [116, 160] on rect at bounding box center [113, 158] width 8 height 3
click at [132, 157] on span "PDF" at bounding box center [130, 156] width 6 height 4
drag, startPoint x: 46, startPoint y: 195, endPoint x: 71, endPoint y: 196, distance: 25.1
click at [46, 181] on rect at bounding box center [45, 179] width 8 height 3
drag, startPoint x: 61, startPoint y: 195, endPoint x: 79, endPoint y: 193, distance: 18.0
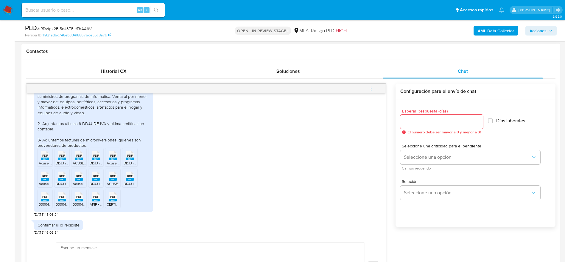
click at [61, 181] on rect at bounding box center [62, 179] width 8 height 3
click at [79, 178] on span "PDF" at bounding box center [79, 176] width 6 height 4
click at [135, 161] on div "PDF PDF" at bounding box center [130, 155] width 13 height 12
click at [67, 181] on div "PDF PDF" at bounding box center [62, 176] width 13 height 12
click at [135, 181] on div "PDF PDF" at bounding box center [130, 176] width 13 height 12
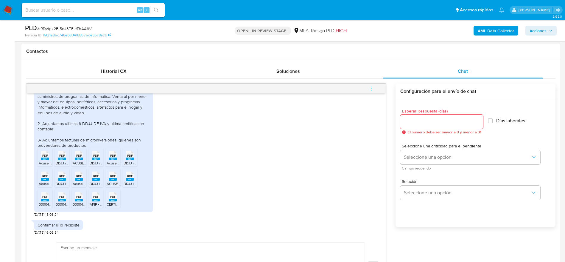
click at [44, 207] on span "00004741.pdf.pdf" at bounding box center [52, 203] width 27 height 5
click at [60, 201] on rect at bounding box center [62, 200] width 8 height 3
click at [82, 201] on rect at bounding box center [79, 200] width 8 height 3
click at [93, 207] on span "AFIP - Administración Federal de Ingresos Públicos.pdf" at bounding box center [134, 203] width 88 height 5
click at [114, 202] on icon "PDF" at bounding box center [113, 196] width 8 height 10
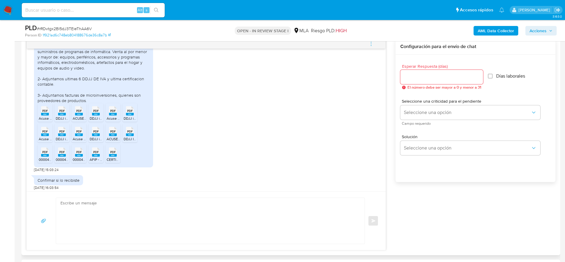
click at [139, 218] on textarea at bounding box center [209, 221] width 297 height 46
paste textarea "Hola, ¡Muchas gracias por tu respuesta! Confirmamos la recepción de la document…"
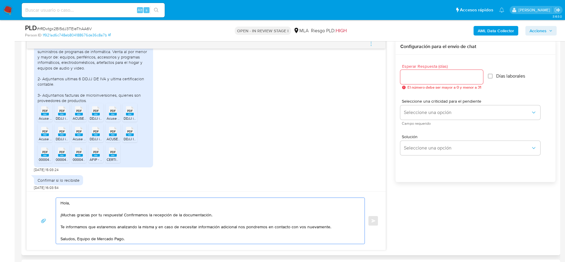
type textarea "Hola, ¡Muchas gracias por tu respuesta! Confirmamos la recepción de la document…"
click at [422, 81] on div at bounding box center [442, 77] width 83 height 14
click at [425, 77] on input "Esperar Respuesta (días)" at bounding box center [442, 77] width 83 height 8
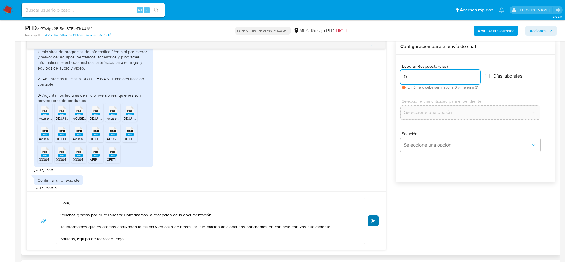
type input "0"
click at [376, 217] on button "Enviar" at bounding box center [373, 220] width 11 height 11
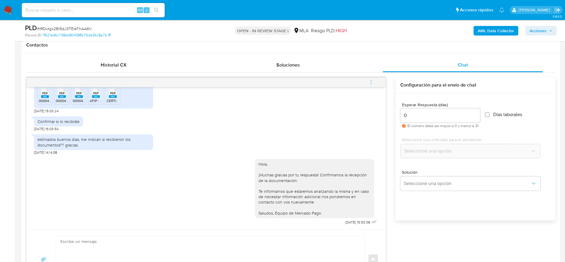
scroll to position [224, 0]
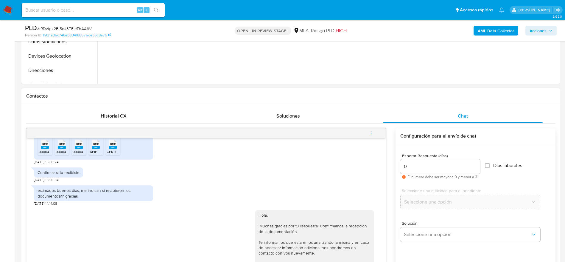
click at [369, 134] on icon "menu-action" at bounding box center [371, 133] width 5 height 5
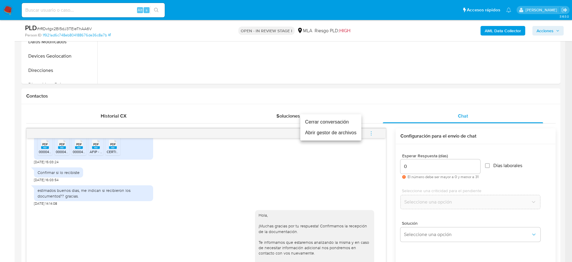
click at [322, 121] on li "Cerrar conversación" at bounding box center [330, 122] width 61 height 11
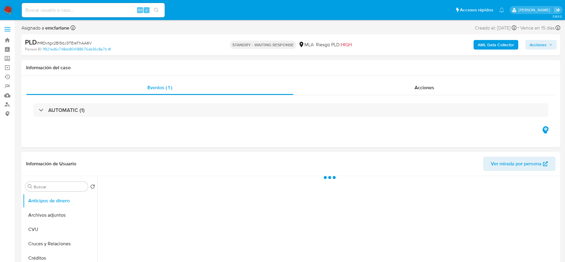
select select "10"
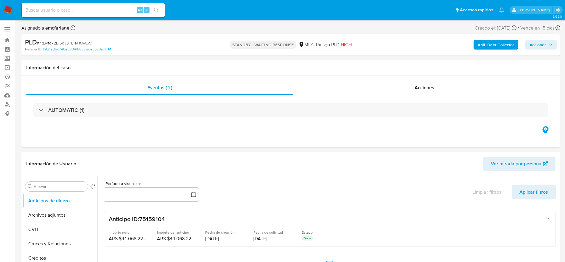
click at [59, 41] on span "# rRDvtgx2Bl5dJ3TEieThAA6V" at bounding box center [64, 43] width 55 height 6
copy span "rRDvtgx2Bl5dJ3TEieThAA6V"
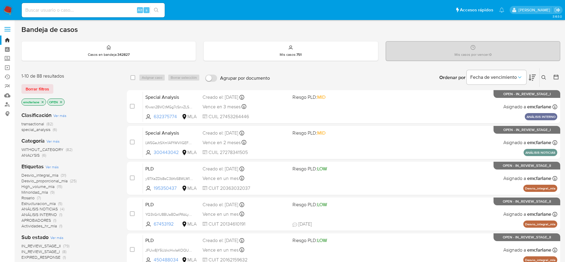
click at [29, 88] on span "Borrar filtros" at bounding box center [38, 89] width 24 height 8
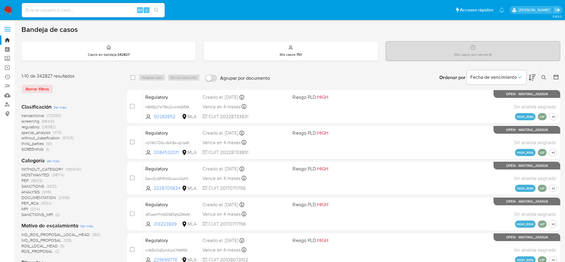
click at [545, 73] on div "Ingrese ID de usuario o caso Buscar Borrar filtros" at bounding box center [545, 77] width 10 height 18
click at [542, 73] on div "Ingrese ID de usuario o caso Buscar Borrar filtros" at bounding box center [545, 77] width 10 height 18
click at [542, 74] on button at bounding box center [545, 77] width 10 height 7
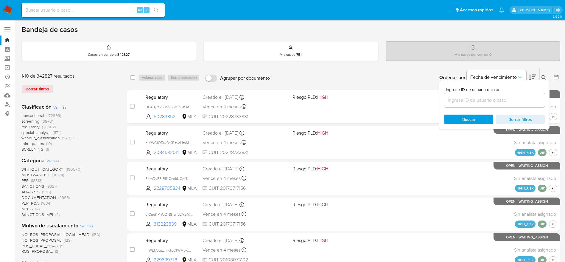
click at [471, 97] on input at bounding box center [494, 100] width 101 height 8
type input "rRDvtgx2Bl5dJ3TEieThAA6V"
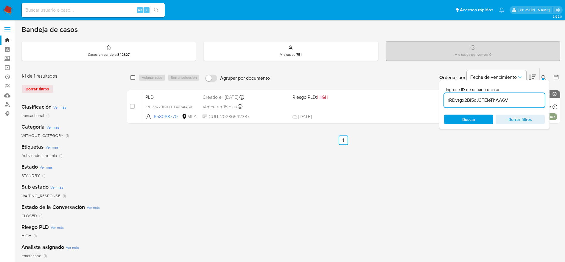
click at [134, 79] on input "checkbox" at bounding box center [133, 77] width 5 height 5
checkbox input "true"
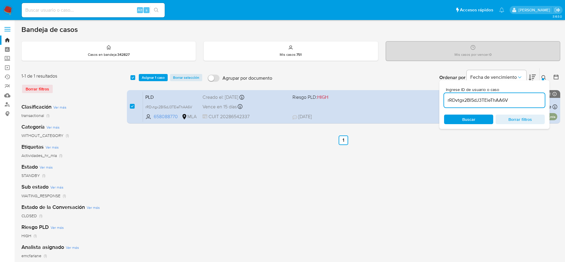
drag, startPoint x: 153, startPoint y: 81, endPoint x: 156, endPoint y: 82, distance: 4.1
click at [153, 81] on div "select-all-cases-checkbox Asignar 1 caso Borrar selección Agrupar por documento…" at bounding box center [344, 77] width 434 height 18
click at [155, 79] on span "Asignar 1 caso" at bounding box center [153, 78] width 23 height 6
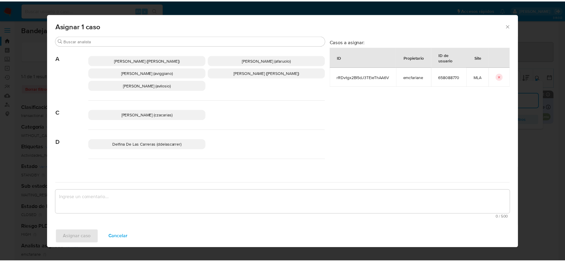
scroll to position [45, 0]
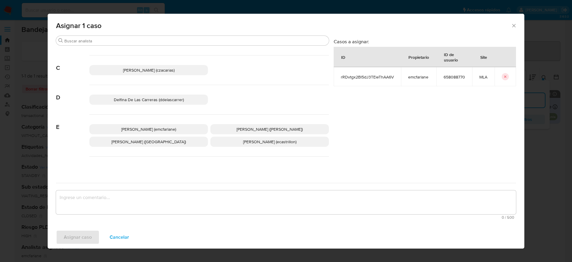
click at [182, 129] on p "Elaine Mc Farlane (emcfarlane)" at bounding box center [148, 129] width 119 height 10
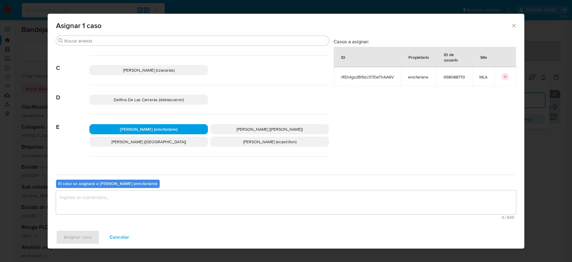
click at [123, 206] on textarea "assign-modal" at bounding box center [286, 202] width 460 height 24
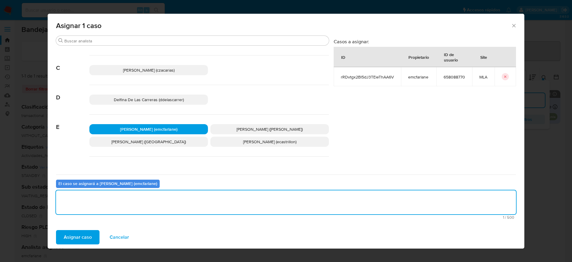
click at [74, 232] on span "Asignar caso" at bounding box center [78, 236] width 28 height 13
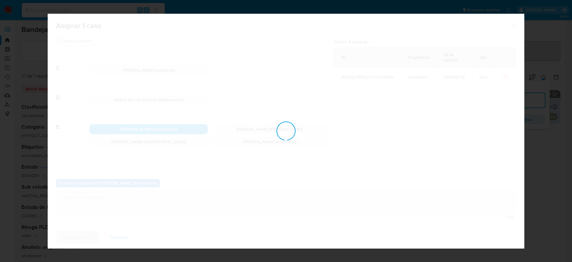
checkbox input "false"
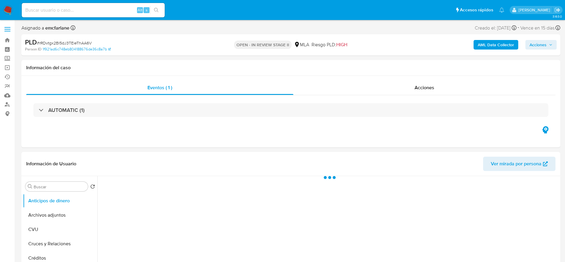
click at [541, 46] on span "Acciones" at bounding box center [538, 45] width 17 height 10
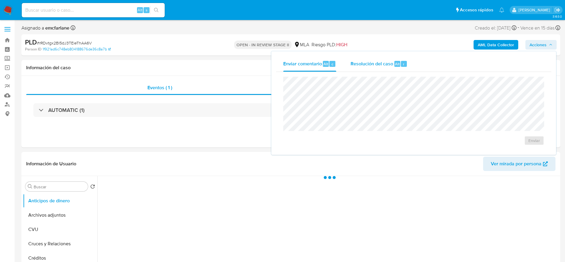
select select "10"
click at [380, 66] on span "Resolución del caso" at bounding box center [372, 63] width 43 height 7
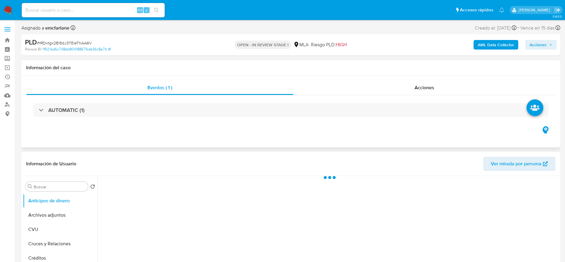
select select "10"
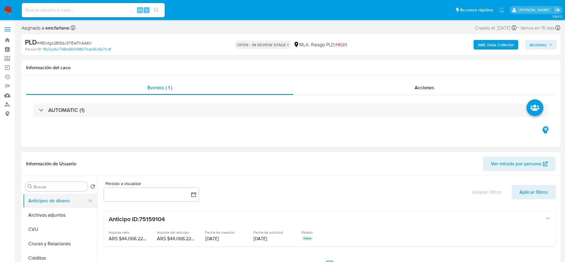
click at [42, 209] on button "Archivos adjuntos" at bounding box center [60, 215] width 75 height 14
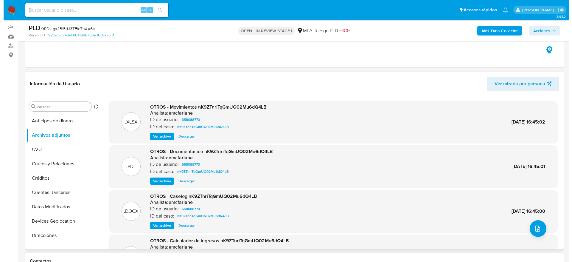
scroll to position [45, 0]
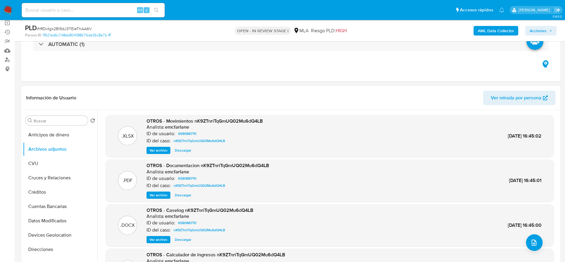
click at [489, 30] on b "AML Data Collector" at bounding box center [496, 31] width 36 height 10
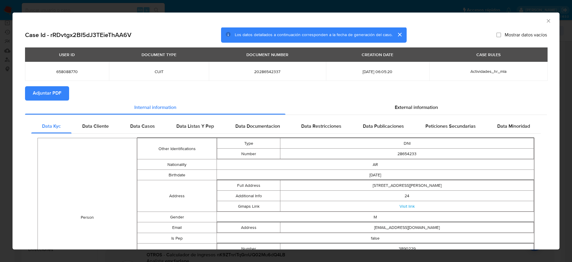
click at [63, 88] on button "Adjuntar PDF" at bounding box center [47, 93] width 44 height 14
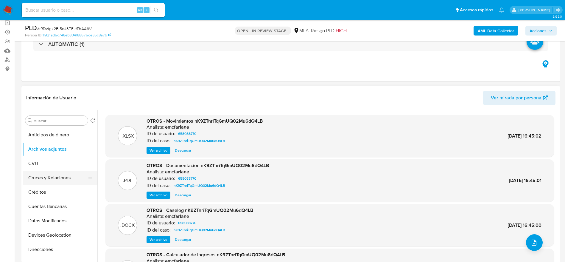
click at [49, 171] on button "Cruces y Relaciones" at bounding box center [58, 177] width 70 height 14
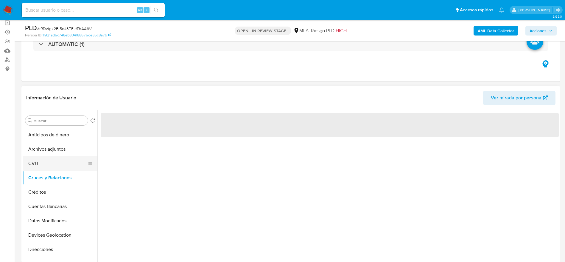
drag, startPoint x: 49, startPoint y: 164, endPoint x: 52, endPoint y: 159, distance: 5.5
click at [49, 164] on button "CVU" at bounding box center [58, 163] width 70 height 14
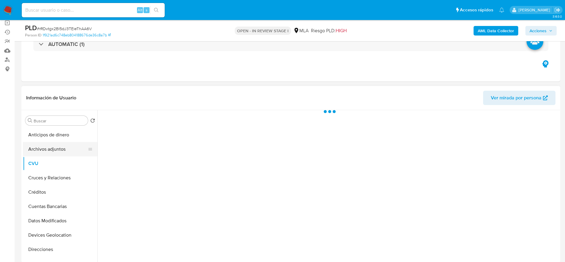
click at [54, 155] on button "Archivos adjuntos" at bounding box center [58, 149] width 70 height 14
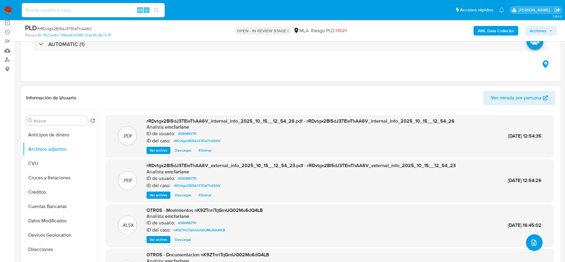
click at [535, 239] on span "upload-file" at bounding box center [534, 242] width 7 height 7
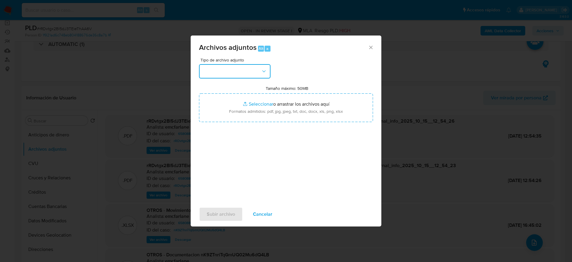
click at [247, 71] on button "button" at bounding box center [235, 71] width 72 height 14
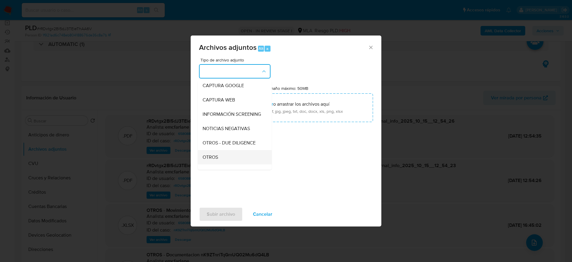
click at [217, 158] on div "OTROS" at bounding box center [233, 157] width 61 height 14
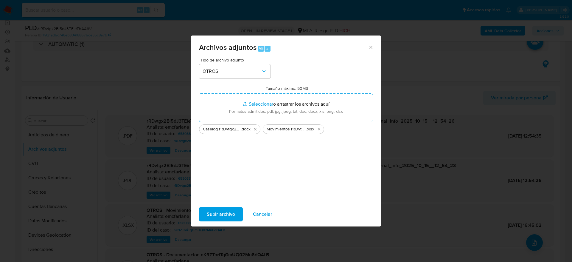
click at [216, 212] on span "Subir archivo" at bounding box center [221, 213] width 28 height 13
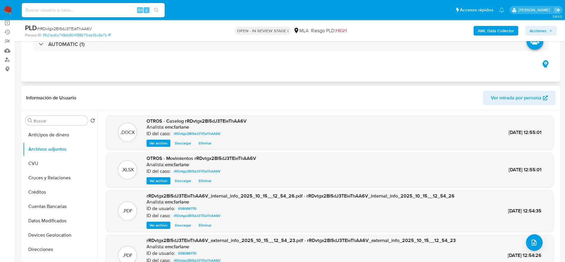
click at [339, 55] on div "AUTOMATIC (1)" at bounding box center [291, 44] width 530 height 30
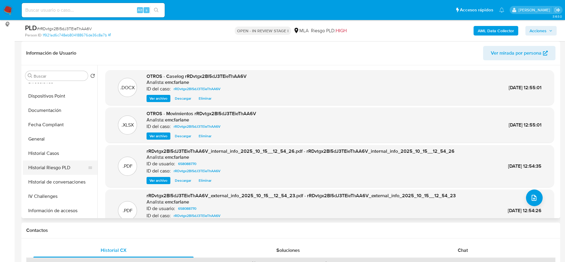
scroll to position [134, 0]
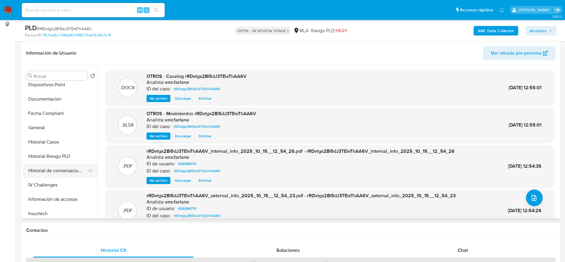
click at [59, 173] on button "Historial de conversaciones" at bounding box center [58, 170] width 70 height 14
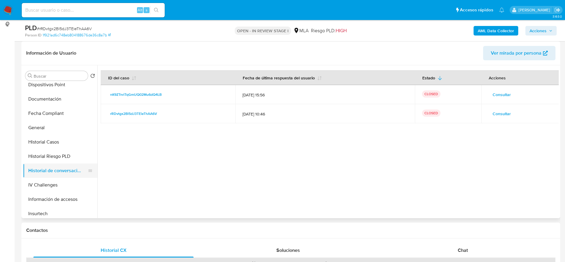
scroll to position [0, 0]
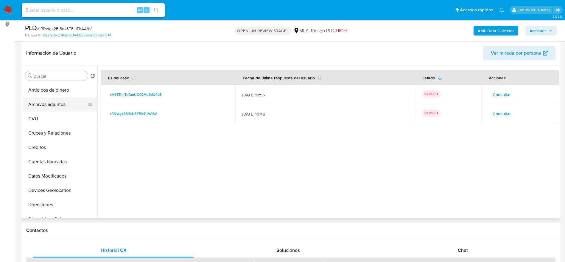
click at [60, 104] on button "Archivos adjuntos" at bounding box center [58, 104] width 70 height 14
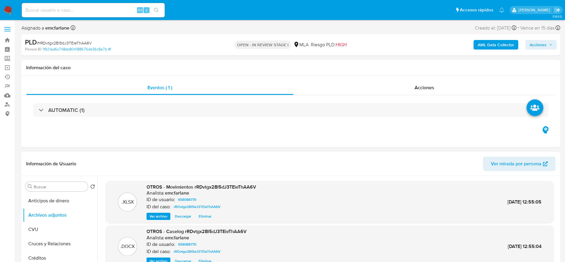
click at [539, 43] on span "Acciones" at bounding box center [538, 45] width 17 height 10
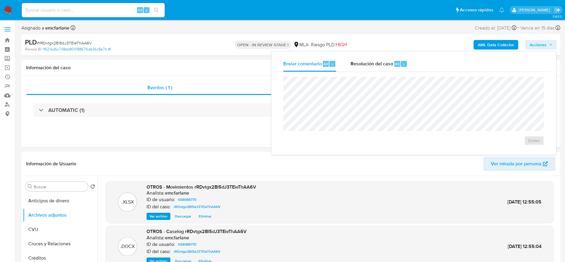
click at [373, 72] on div "Enviar" at bounding box center [413, 111] width 275 height 78
click at [379, 62] on span "Resolución del caso" at bounding box center [372, 63] width 43 height 7
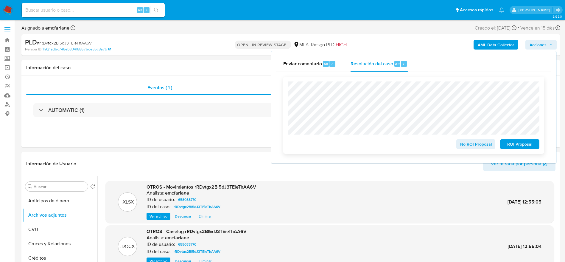
click at [474, 144] on span "No ROI Proposal" at bounding box center [476, 144] width 31 height 8
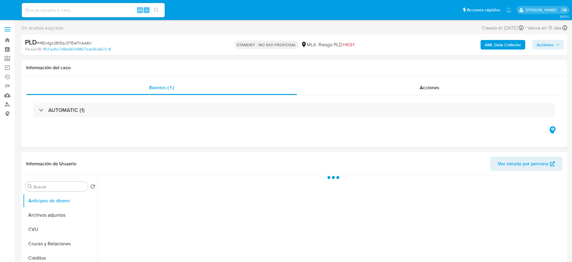
select select "10"
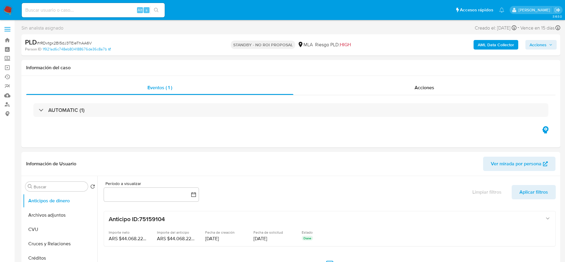
click at [79, 10] on input at bounding box center [93, 10] width 143 height 8
paste input "joP4RIh1wJj97fxyh5Xgn0OJ"
type input "joP4RIh1wJj97fxyh5Xgn0OJ"
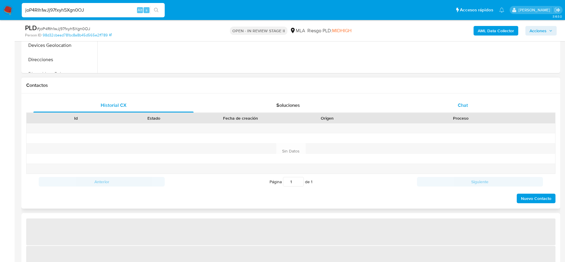
select select "10"
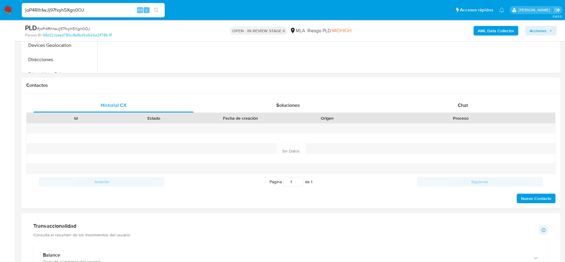
scroll to position [268, 0]
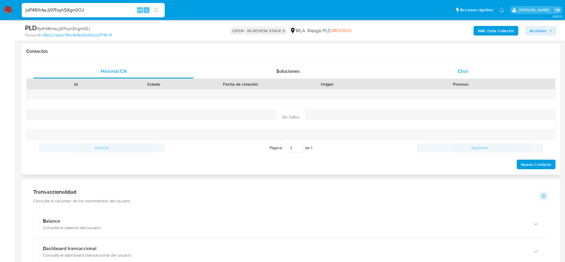
click at [465, 71] on span "Chat" at bounding box center [463, 71] width 10 height 7
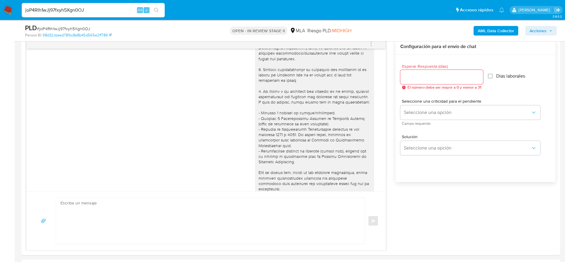
scroll to position [0, 0]
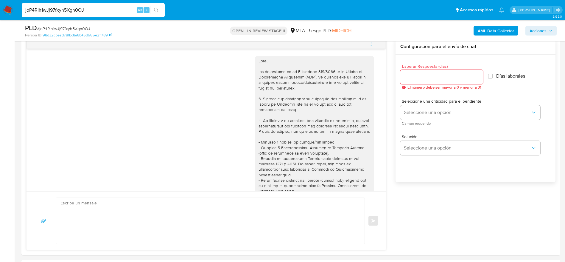
click at [86, 8] on input "joP4RIh1wJj97fxyh5Xgn0OJ" at bounding box center [93, 10] width 143 height 8
paste input "Mqk4RANCU2bCMtEKTnriwGBS"
type input "Mqk4RANCU2bCMtEKTnriwGBS"
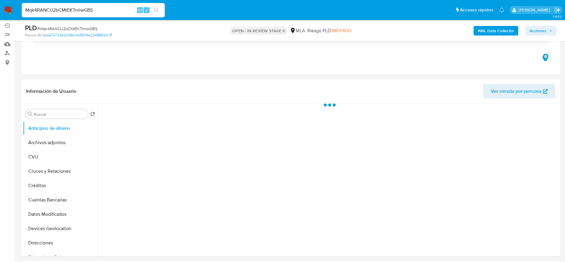
scroll to position [179, 0]
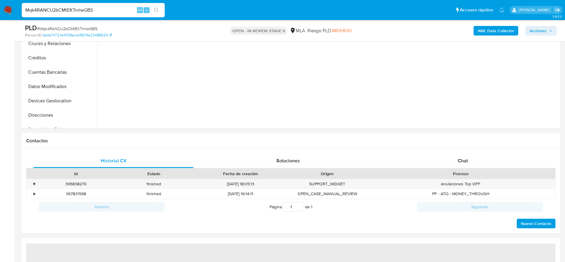
select select "10"
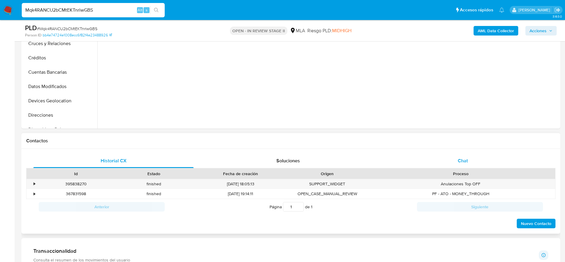
click at [464, 155] on div "Chat" at bounding box center [463, 161] width 160 height 14
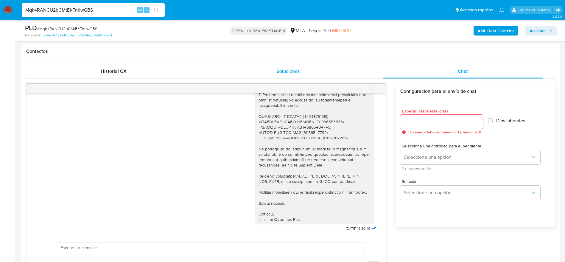
scroll to position [0, 0]
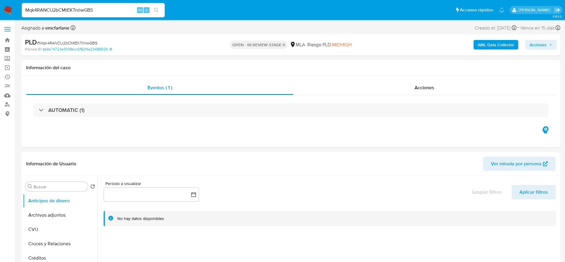
click at [547, 45] on span "Acciones" at bounding box center [541, 45] width 23 height 8
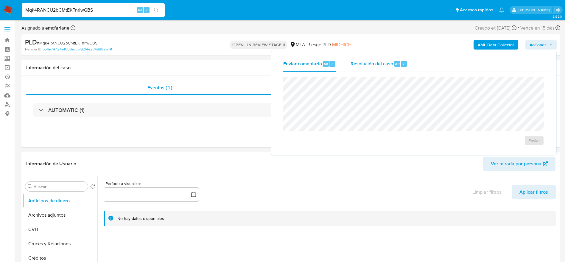
click at [375, 65] on span "Resolución del caso" at bounding box center [372, 63] width 43 height 7
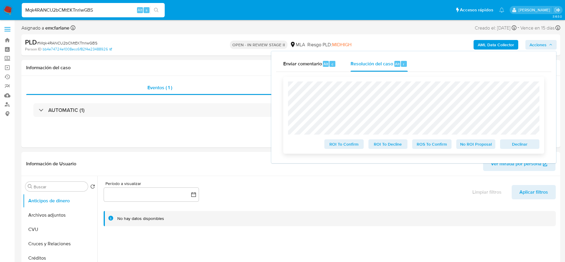
click at [507, 143] on span "Declinar" at bounding box center [520, 144] width 31 height 8
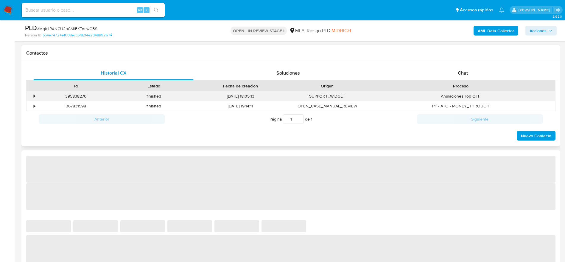
scroll to position [268, 0]
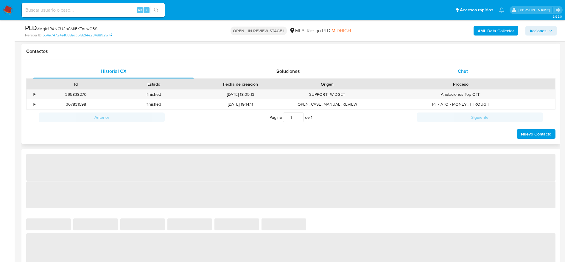
click at [468, 70] on span "Chat" at bounding box center [463, 71] width 10 height 7
select select "10"
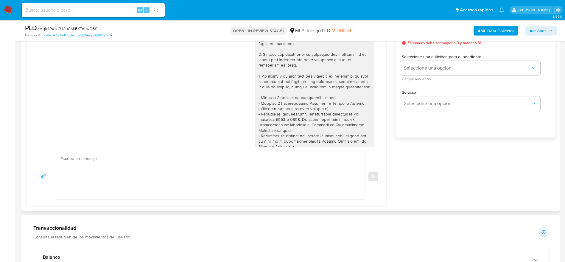
scroll to position [545, 0]
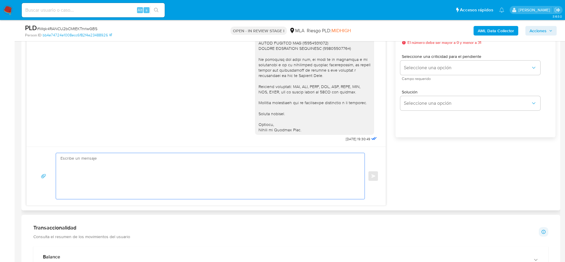
click at [152, 181] on textarea at bounding box center [209, 176] width 297 height 46
paste textarea "Hola, Esperamos que te encuentres muy bien. Te consultamos si tuviste oportunid…"
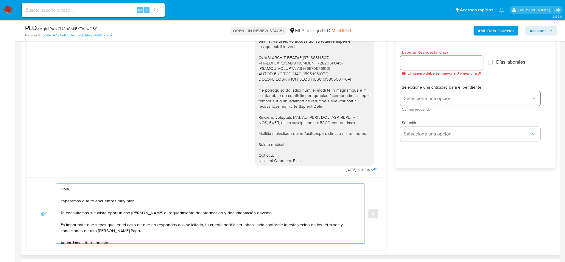
scroll to position [313, 0]
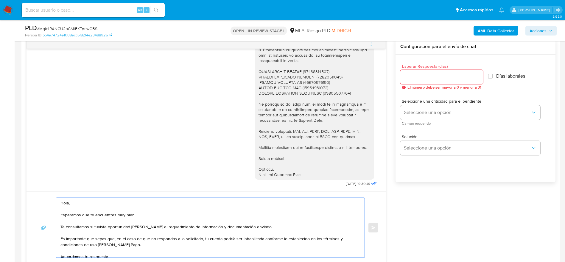
type textarea "Hola, Esperamos que te encuentres muy bien. Te consultamos si tuviste oportunid…"
click at [412, 76] on input "Esperar Respuesta (días)" at bounding box center [442, 77] width 83 height 8
type input "1"
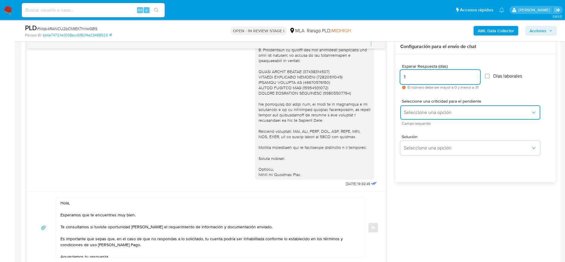
click at [409, 114] on span "Seleccione una opción" at bounding box center [467, 112] width 127 height 6
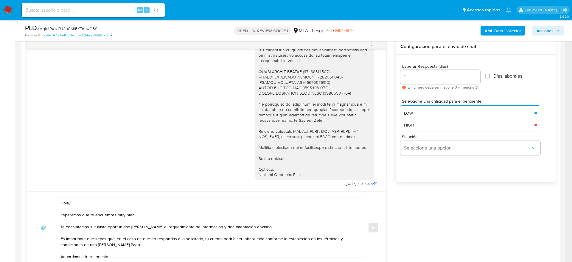
click at [409, 125] on span "HIGH" at bounding box center [409, 124] width 10 height 5
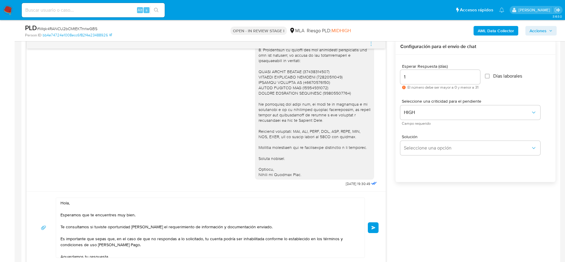
click at [374, 227] on span "Enviar" at bounding box center [374, 228] width 4 height 4
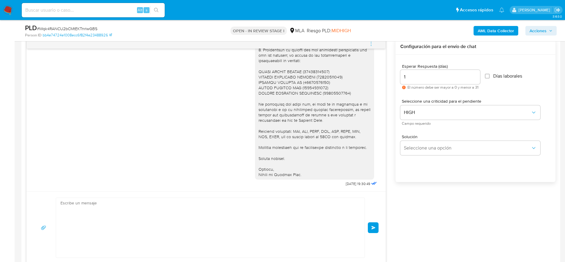
scroll to position [649, 0]
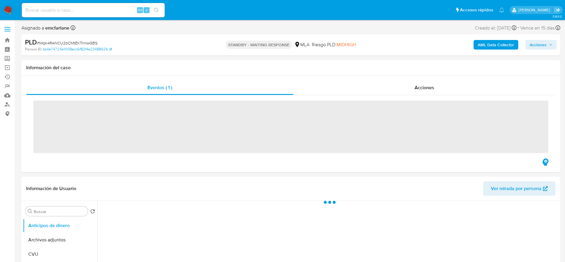
click at [101, 12] on input at bounding box center [93, 10] width 143 height 8
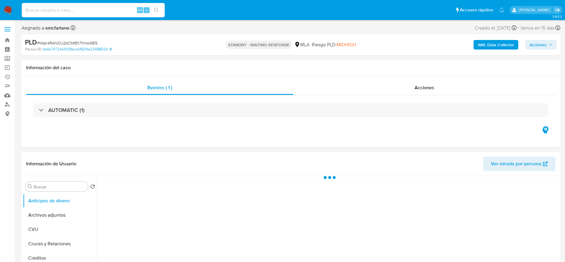
paste input "CPeXn88jJgDmDZAV2JVWo3AP"
type input "CPeXn88jJgDmDZAV2JVWo3AP"
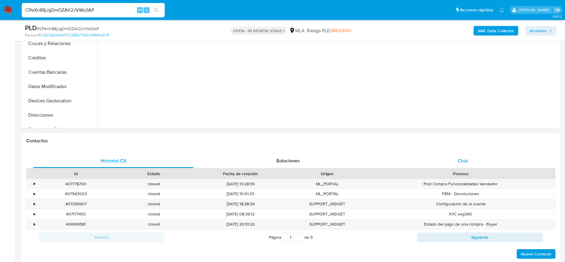
click at [468, 166] on div "Chat" at bounding box center [463, 161] width 160 height 14
select select "10"
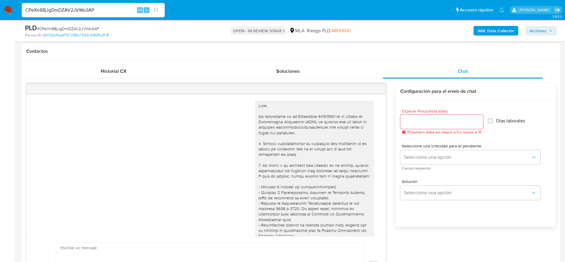
scroll to position [610, 0]
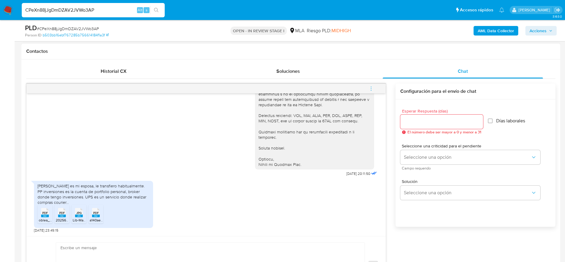
click at [43, 215] on span "PDF" at bounding box center [45, 213] width 6 height 4
click at [63, 214] on span "PDF" at bounding box center [62, 213] width 6 height 4
click at [76, 216] on rect at bounding box center [79, 215] width 8 height 3
click at [93, 216] on rect at bounding box center [96, 215] width 8 height 3
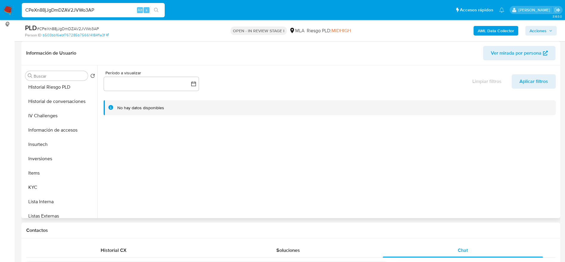
scroll to position [268, 0]
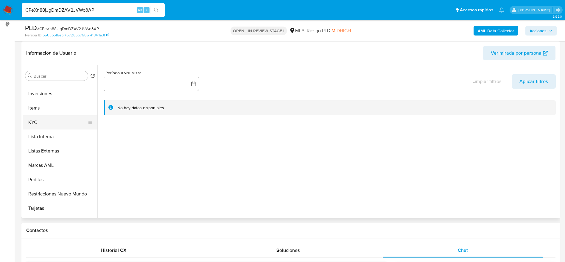
click at [43, 128] on button "KYC" at bounding box center [58, 122] width 70 height 14
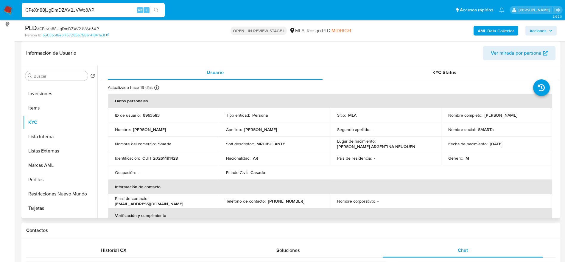
click at [165, 153] on td "Identificación : CUIT 20261491428" at bounding box center [163, 158] width 111 height 14
click at [165, 154] on td "Identificación : CUIT 20261491428" at bounding box center [163, 158] width 111 height 14
click at [165, 156] on p "CUIT 20261491428" at bounding box center [159, 157] width 35 height 5
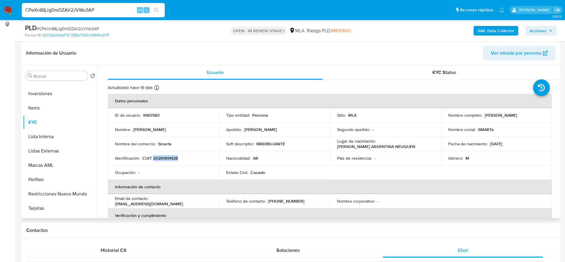
click at [165, 156] on p "CUIT 20261491428" at bounding box center [159, 157] width 35 height 5
copy p "20261491428"
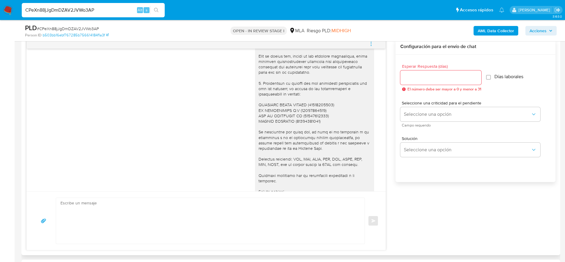
scroll to position [610, 0]
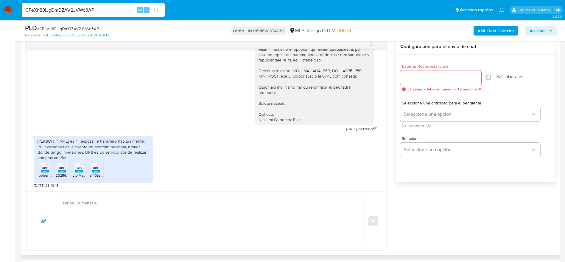
drag, startPoint x: 132, startPoint y: 153, endPoint x: 136, endPoint y: 156, distance: 4.9
click at [136, 156] on div "[PERSON_NAME] es mi esposa, le transfiero habitualmente. PP inversiones es la c…" at bounding box center [94, 149] width 112 height 22
copy div "compras courier..."
click at [94, 10] on input "CPeXn88jJgDmDZAV2JVWo3AP" at bounding box center [93, 10] width 143 height 8
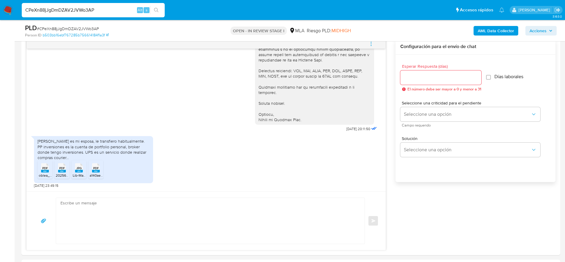
paste input "YKEUUSi2KE7mdQjgYiE6j5NY"
type input "YKEUUSi2KE7mdQjgYiE6j5NY"
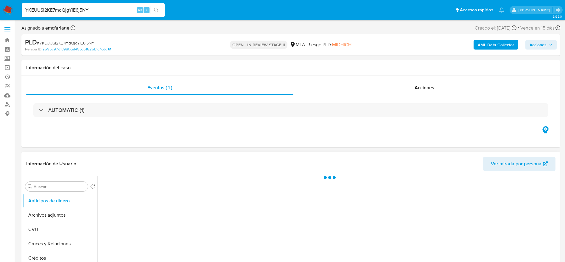
select select "10"
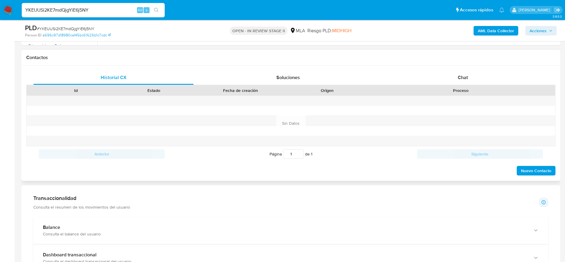
scroll to position [268, 0]
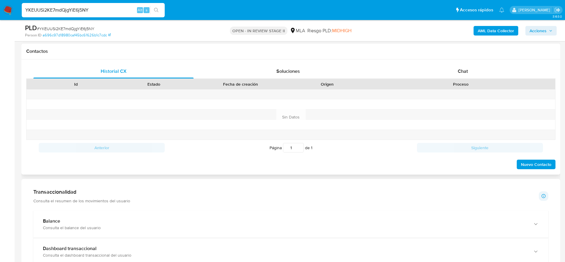
click at [464, 72] on span "Chat" at bounding box center [463, 71] width 10 height 7
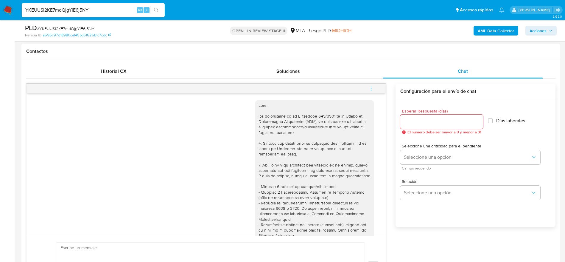
scroll to position [0, 0]
